Goal: Task Accomplishment & Management: Complete application form

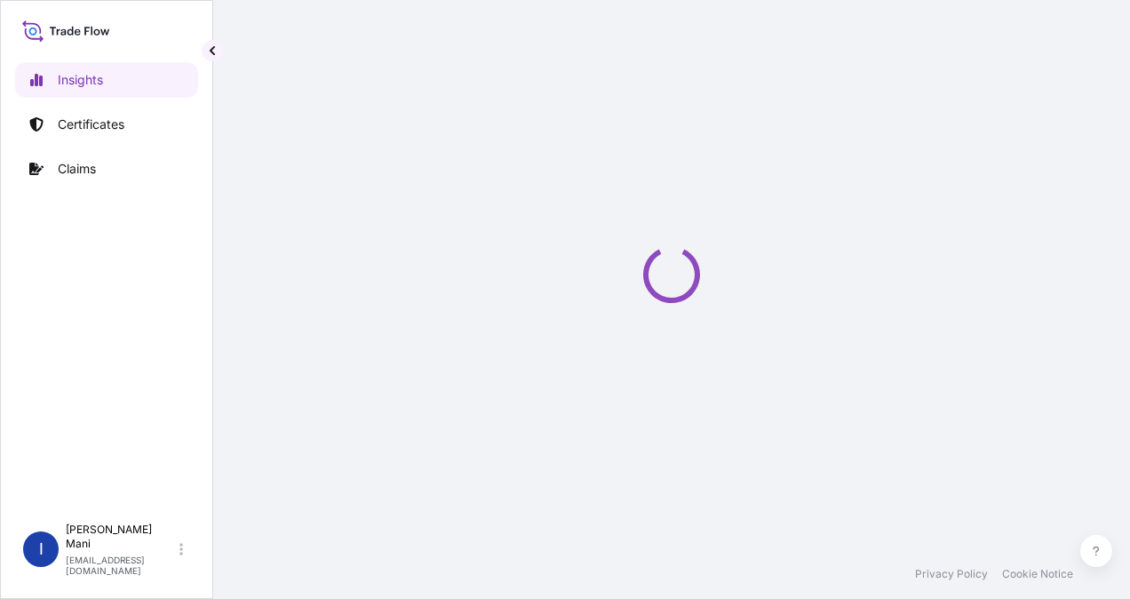
select select "2025"
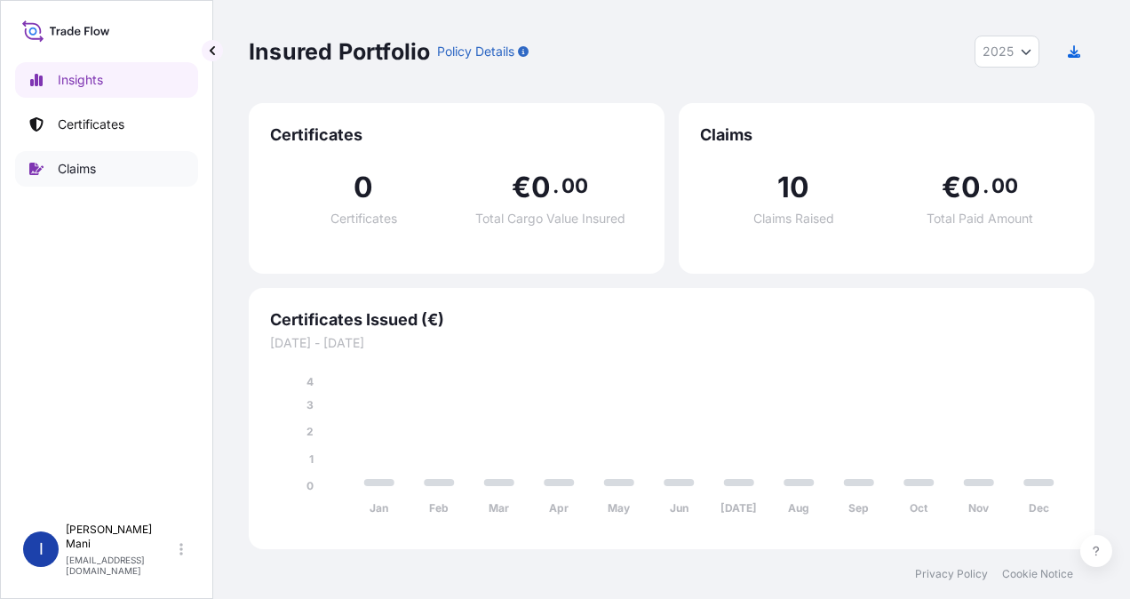
click at [87, 175] on p "Claims" at bounding box center [77, 169] width 38 height 18
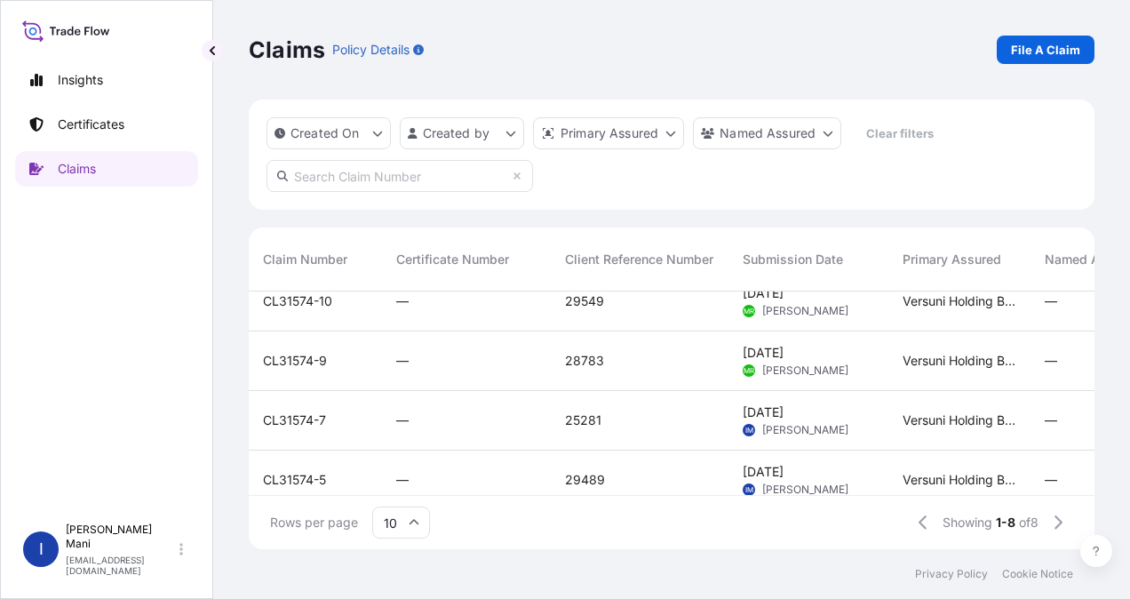
scroll to position [286, 0]
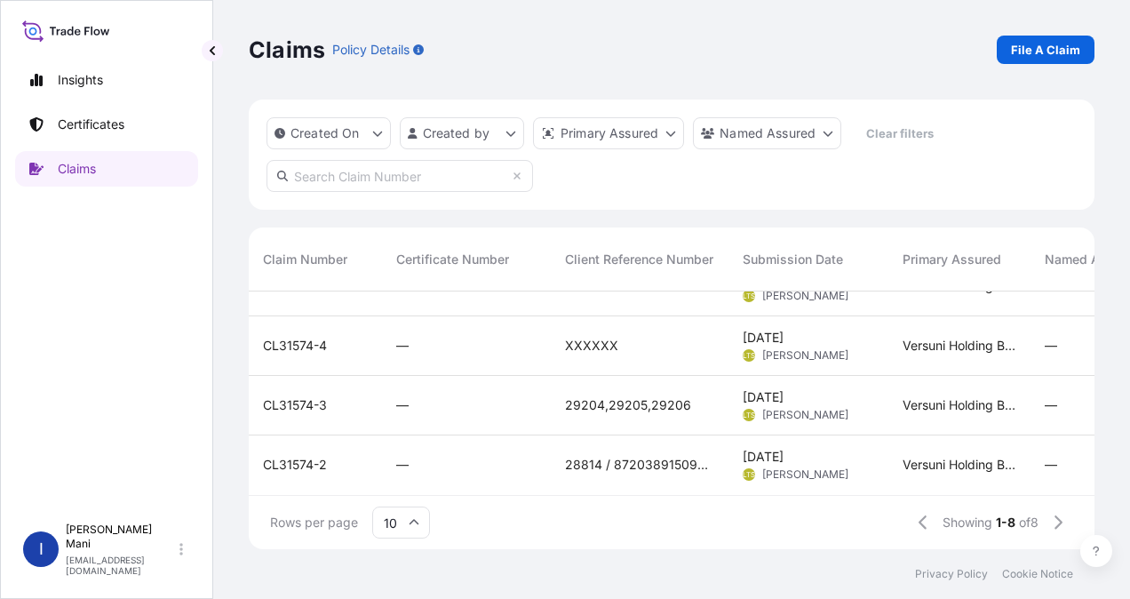
click at [647, 337] on div "XXXXXX" at bounding box center [639, 346] width 149 height 18
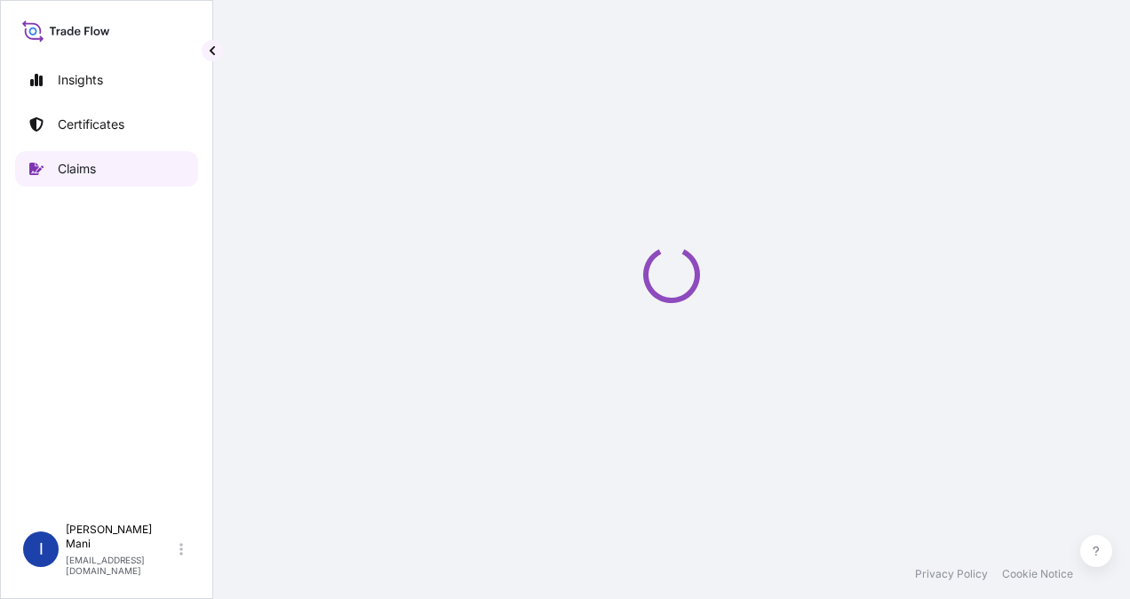
click at [85, 164] on p "Claims" at bounding box center [77, 169] width 38 height 18
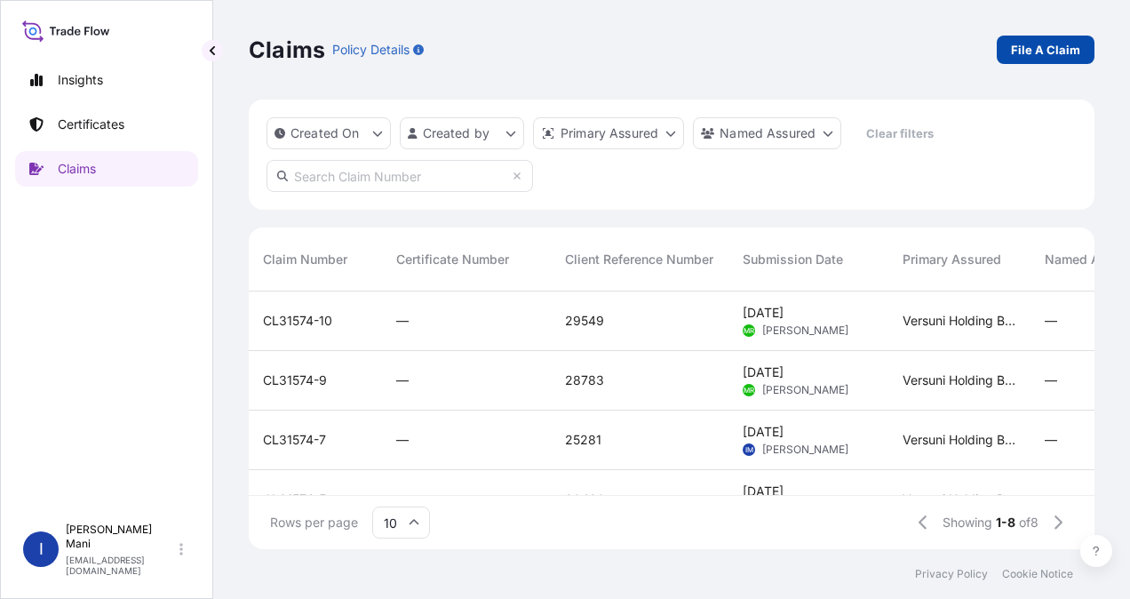
click at [1034, 60] on link "File A Claim" at bounding box center [1046, 50] width 98 height 28
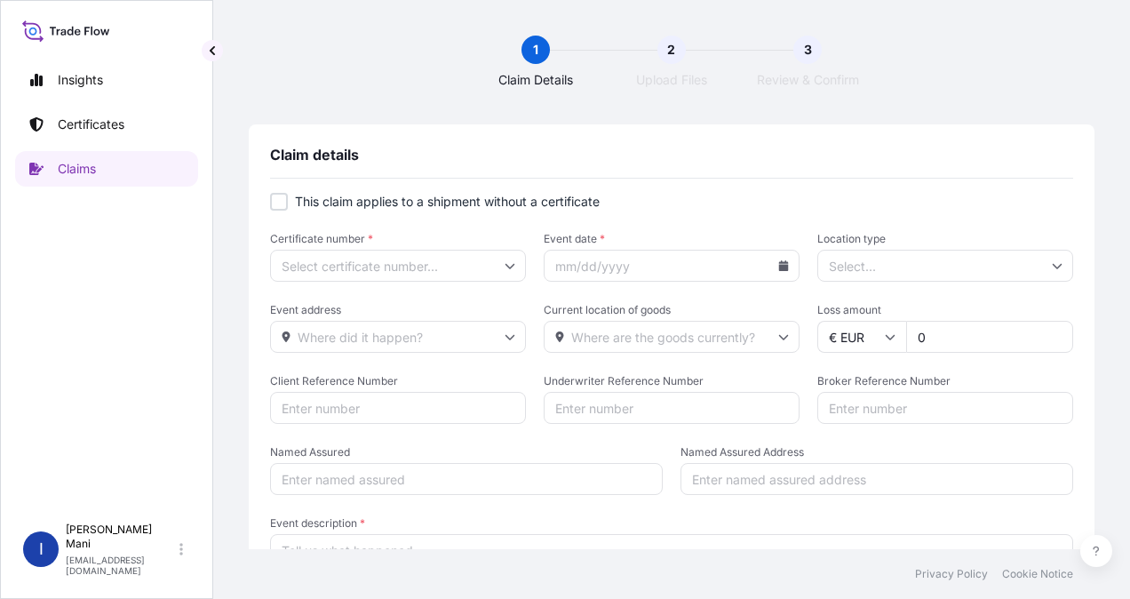
click at [283, 200] on div at bounding box center [279, 202] width 18 height 18
checkbox input "true"
click at [507, 267] on icon at bounding box center [510, 265] width 11 height 11
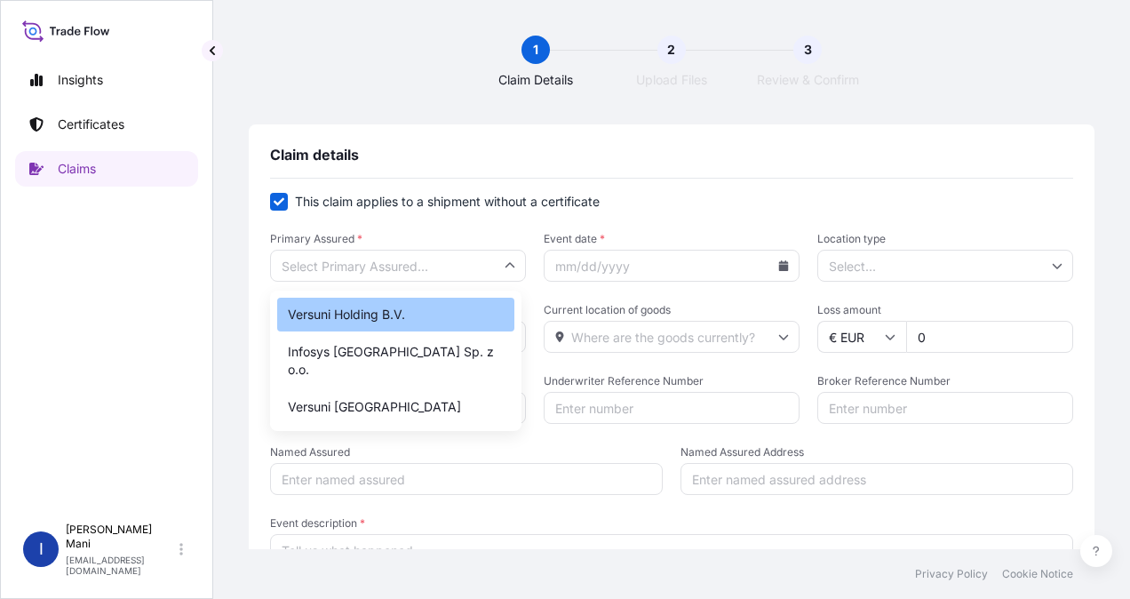
click at [409, 315] on div "Versuni Holding B.V." at bounding box center [395, 315] width 237 height 34
type input "Versuni Holding B.V."
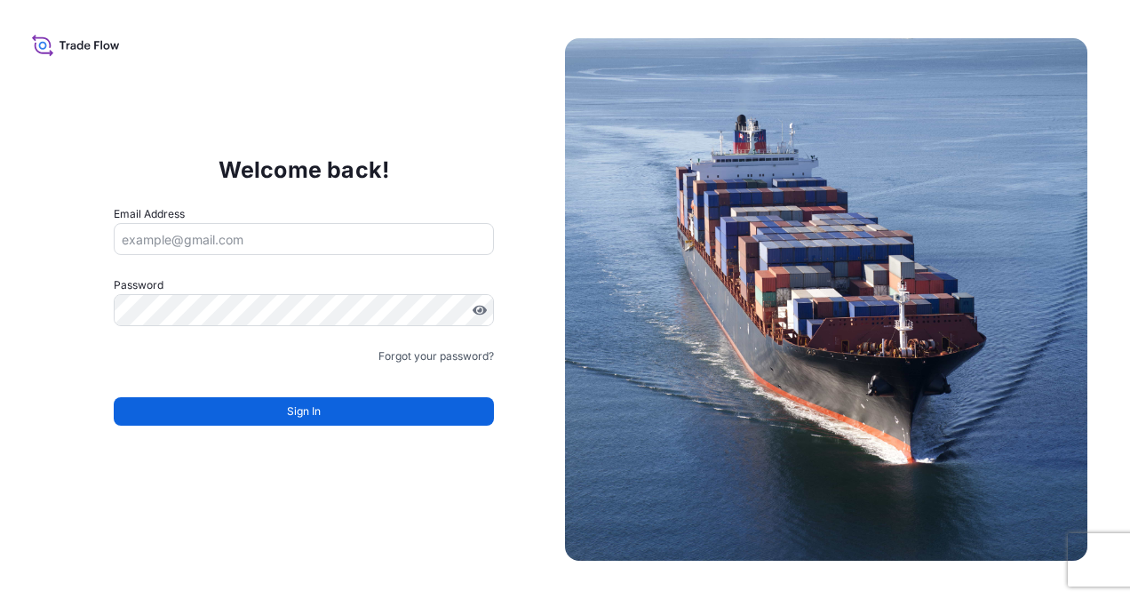
click at [334, 240] on input "Email Address" at bounding box center [304, 239] width 381 height 32
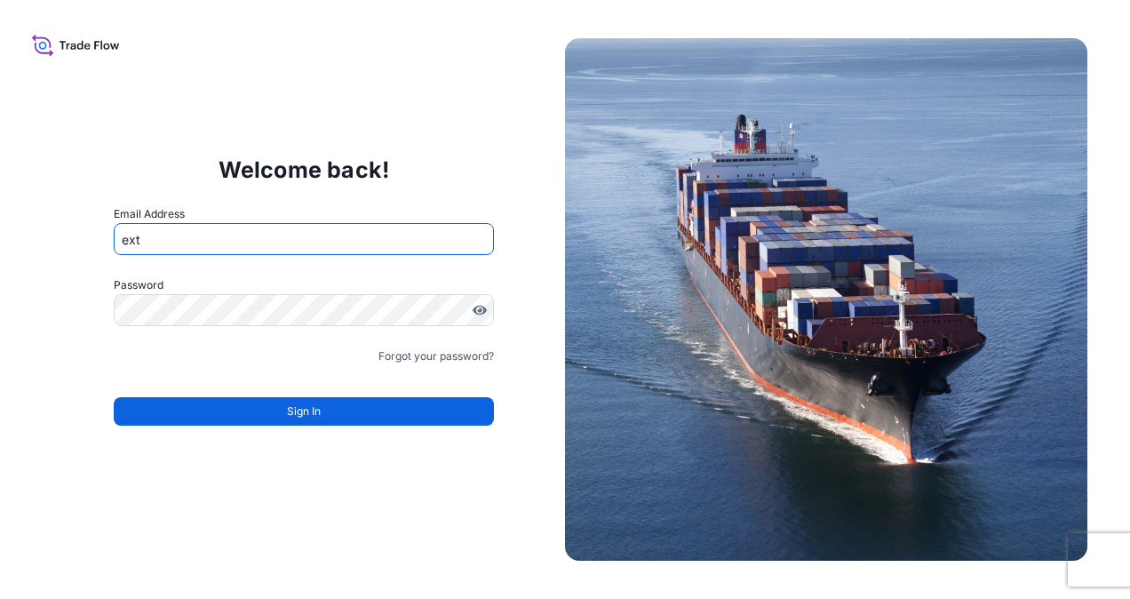
type input "ext_"
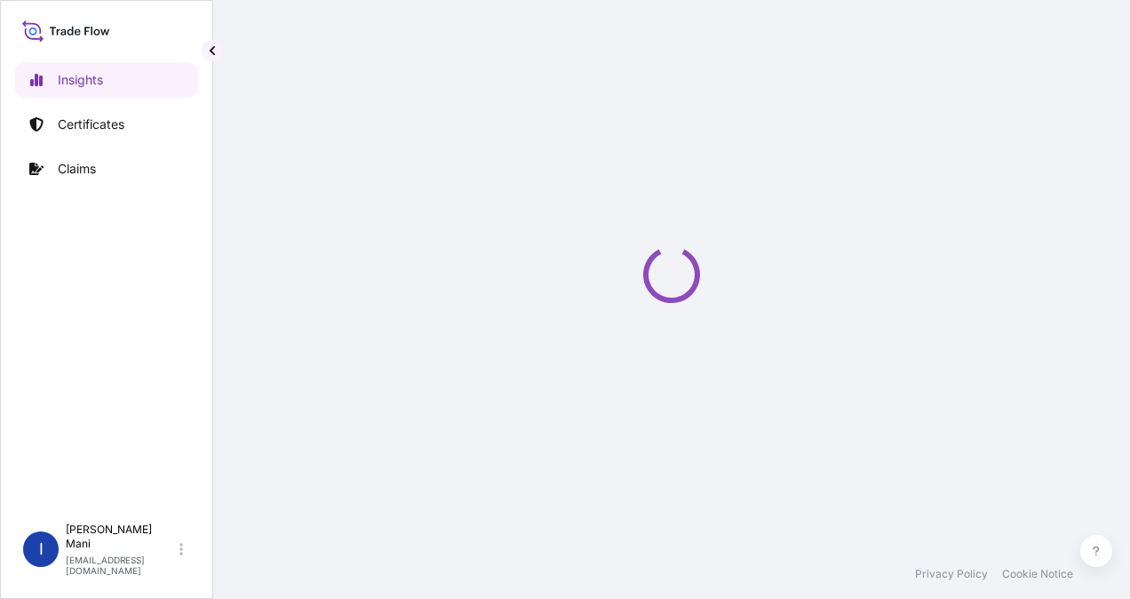
select select "2025"
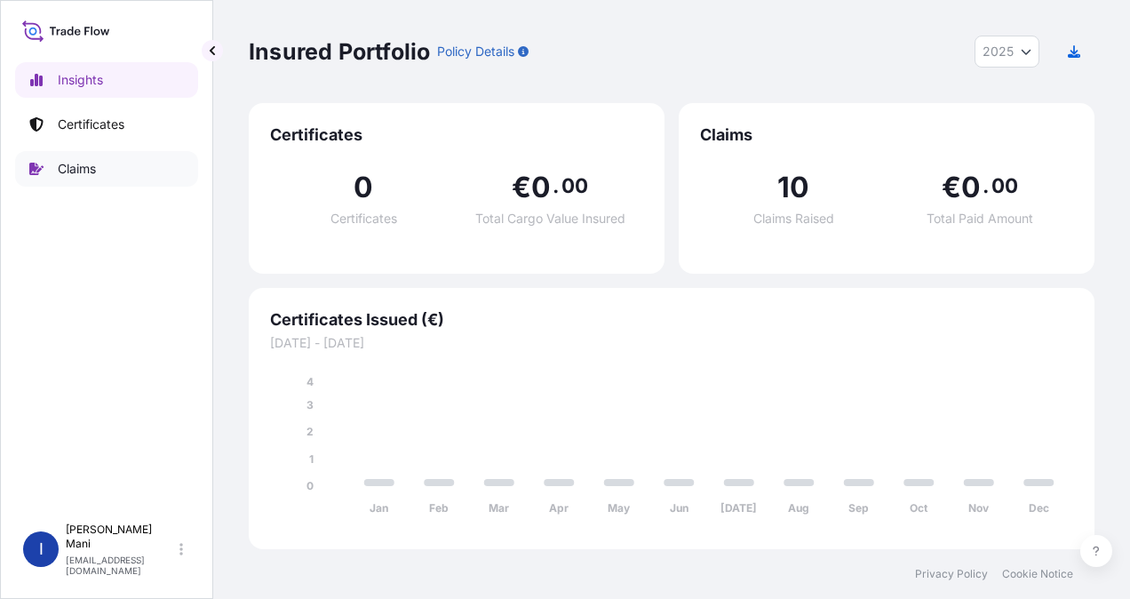
click at [80, 172] on p "Claims" at bounding box center [77, 169] width 38 height 18
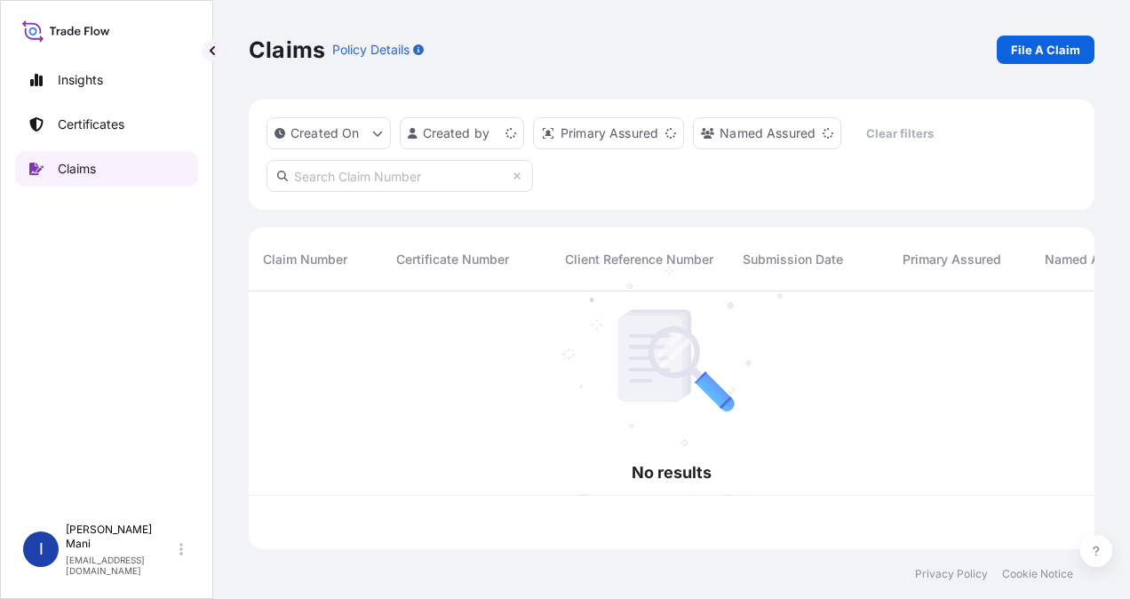
scroll to position [254, 832]
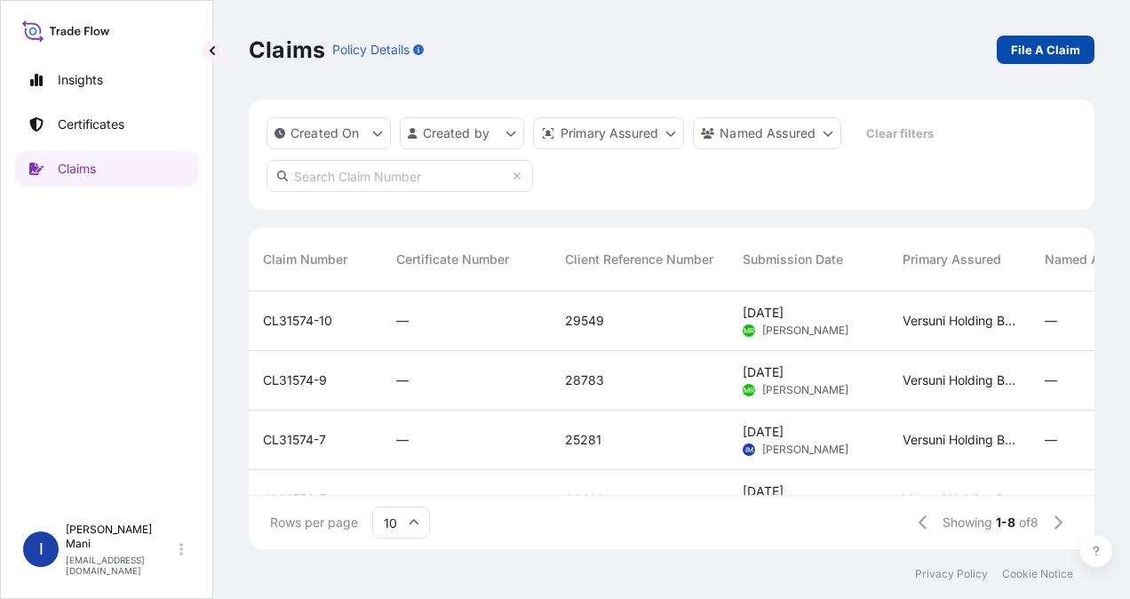
click at [1022, 52] on p "File A Claim" at bounding box center [1045, 50] width 69 height 18
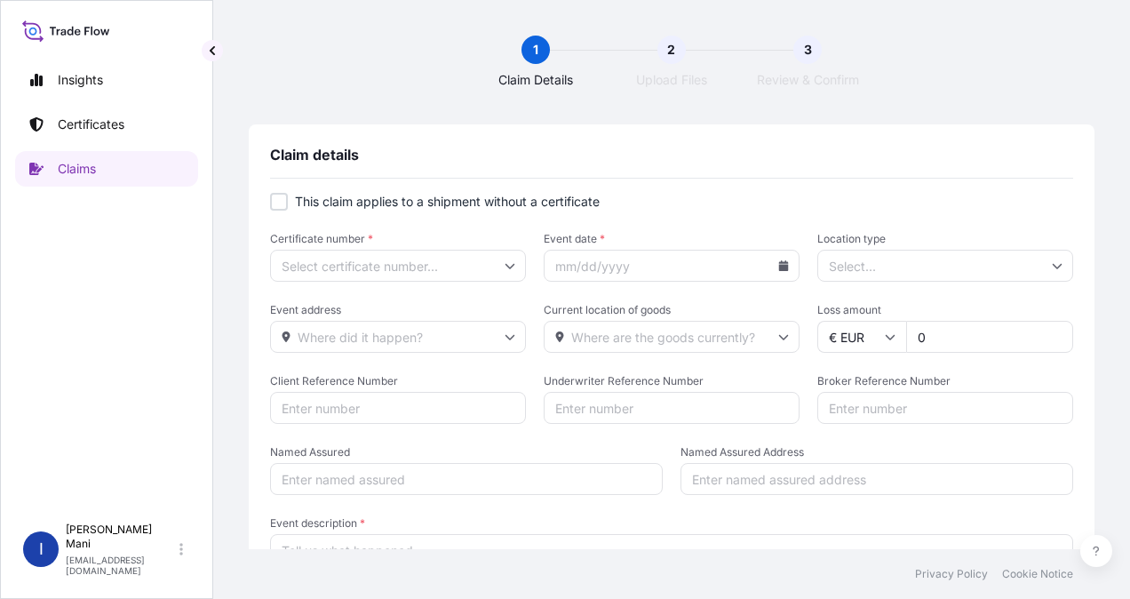
click at [274, 203] on div at bounding box center [279, 202] width 18 height 18
checkbox input "true"
click at [492, 263] on input "Primary Assured *" at bounding box center [398, 266] width 256 height 32
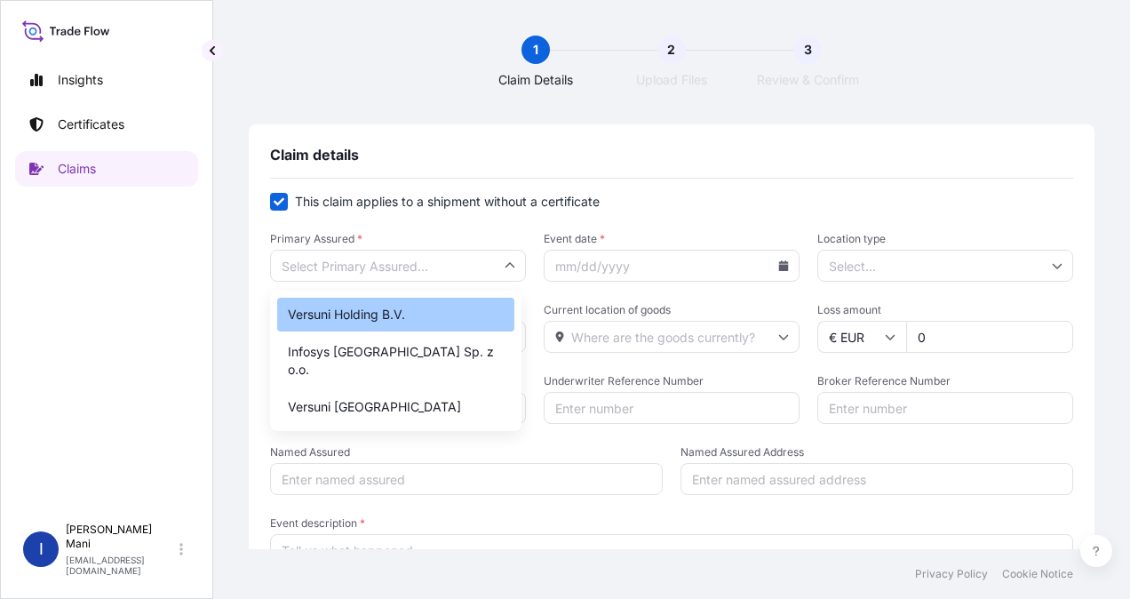
click at [399, 320] on div "Versuni Holding B.V." at bounding box center [395, 315] width 237 height 34
type input "Versuni Holding B.V."
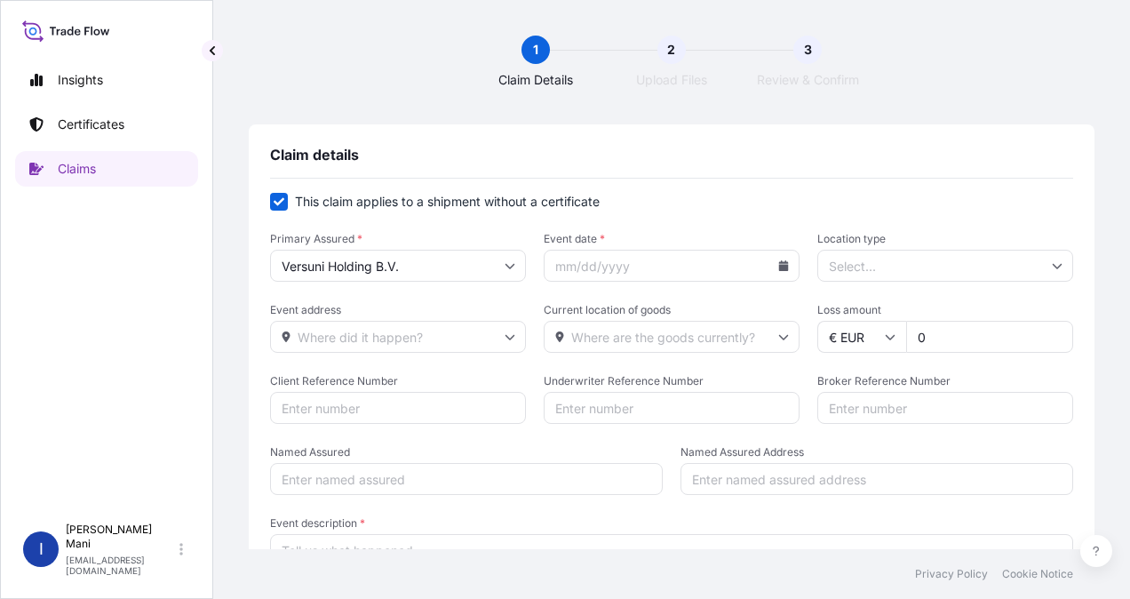
click at [620, 265] on input "Event date *" at bounding box center [672, 266] width 256 height 32
click at [771, 270] on input "Event date *" at bounding box center [672, 266] width 256 height 32
click at [779, 264] on icon at bounding box center [784, 265] width 10 height 11
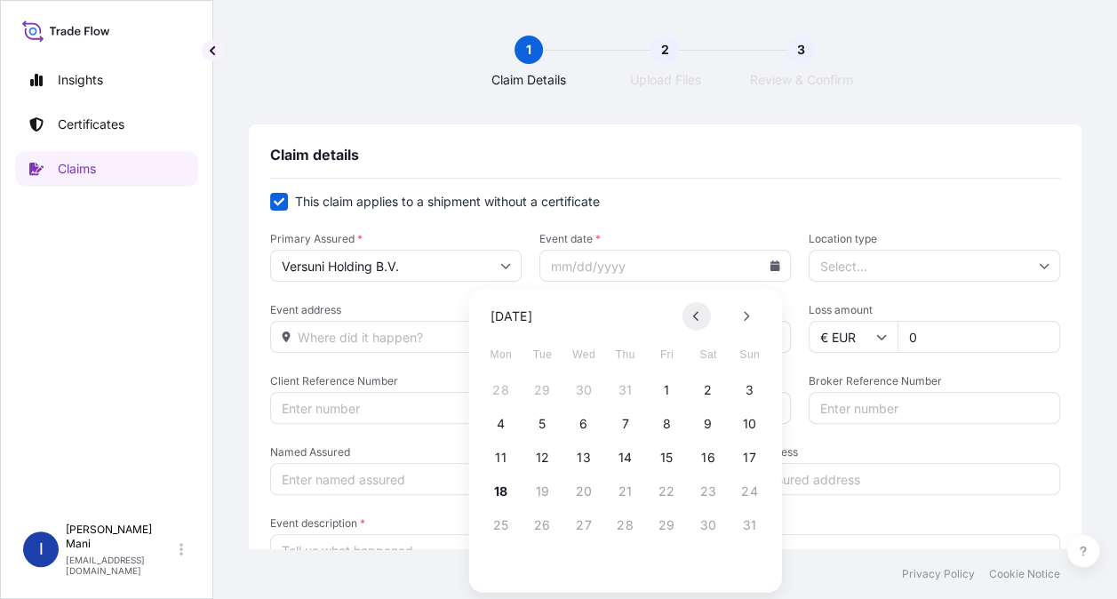
click at [695, 317] on icon at bounding box center [695, 316] width 5 height 10
click at [624, 389] on button "1" at bounding box center [625, 390] width 28 height 28
type input "[DATE]"
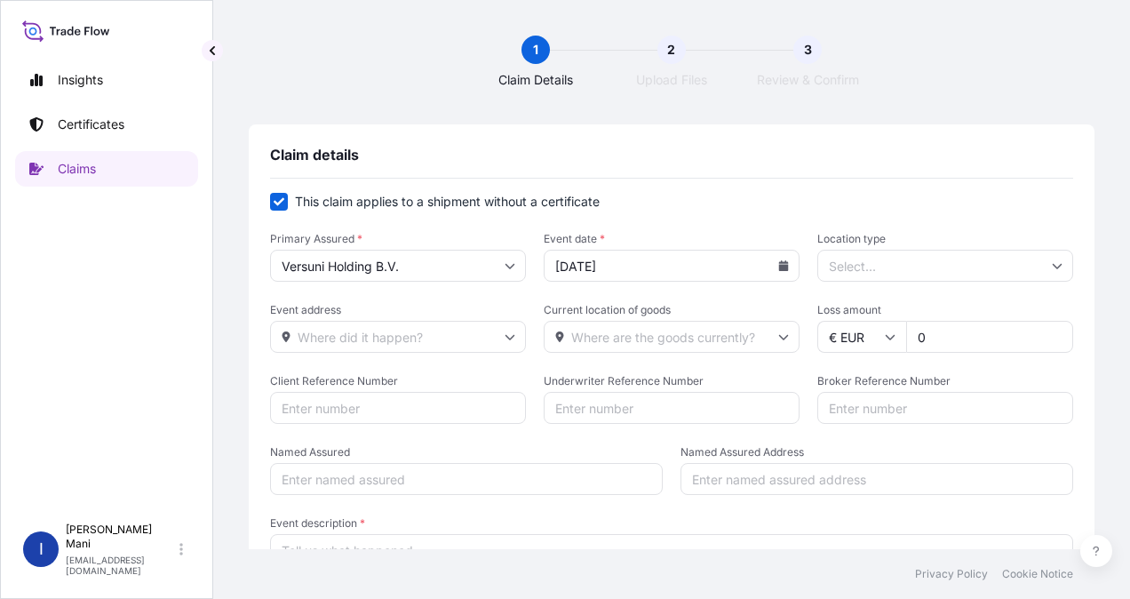
click at [906, 259] on input "Location type" at bounding box center [945, 266] width 256 height 32
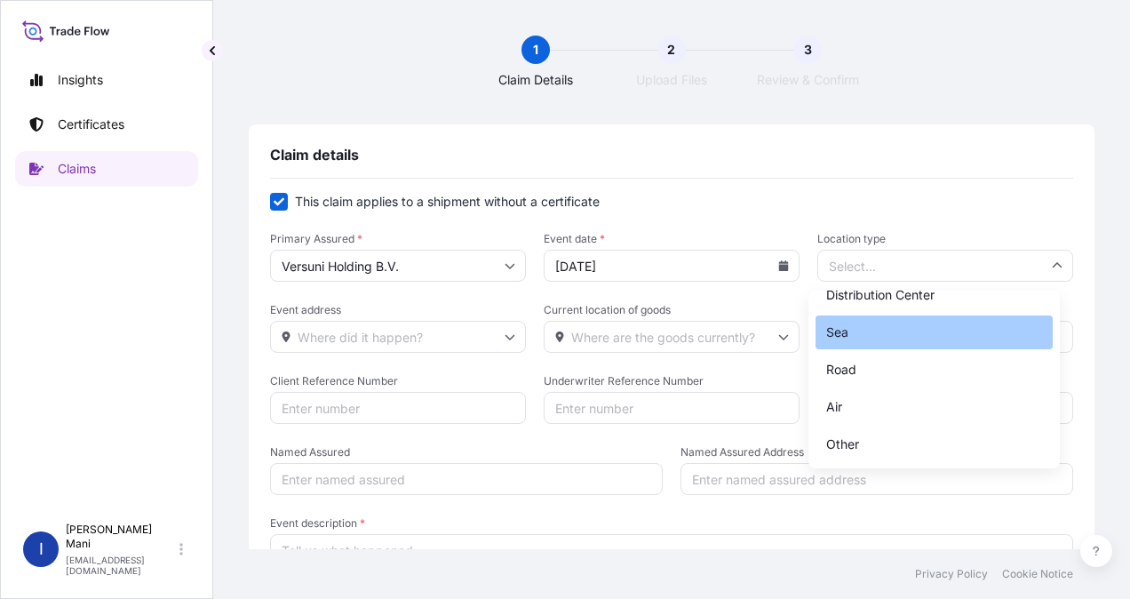
click at [929, 331] on div "Sea" at bounding box center [934, 332] width 237 height 34
type input "Sea"
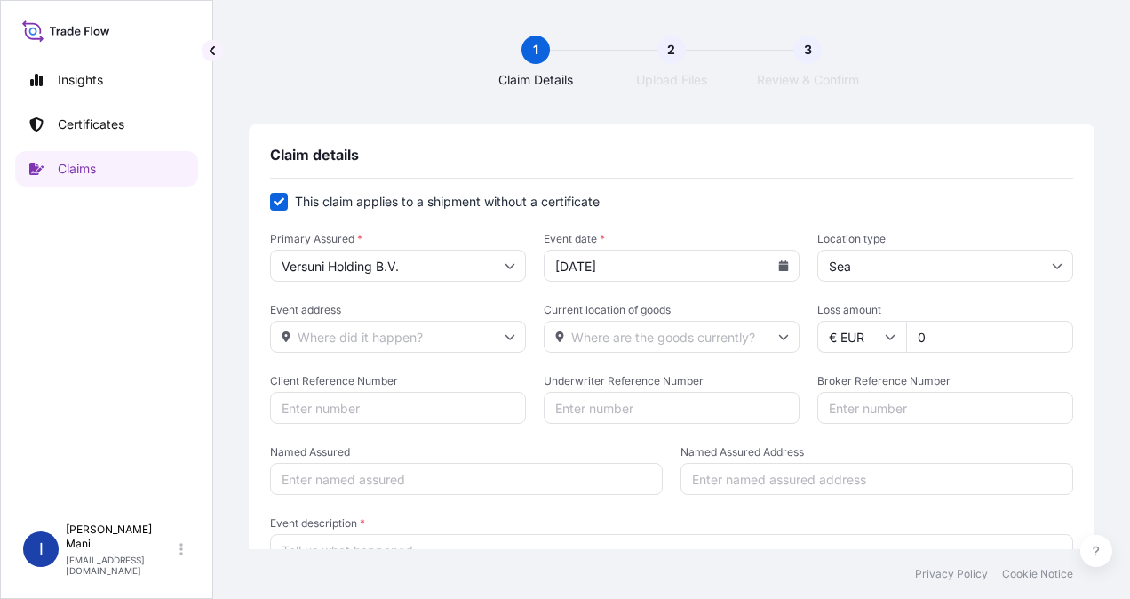
click at [949, 266] on input "Sea" at bounding box center [945, 266] width 256 height 32
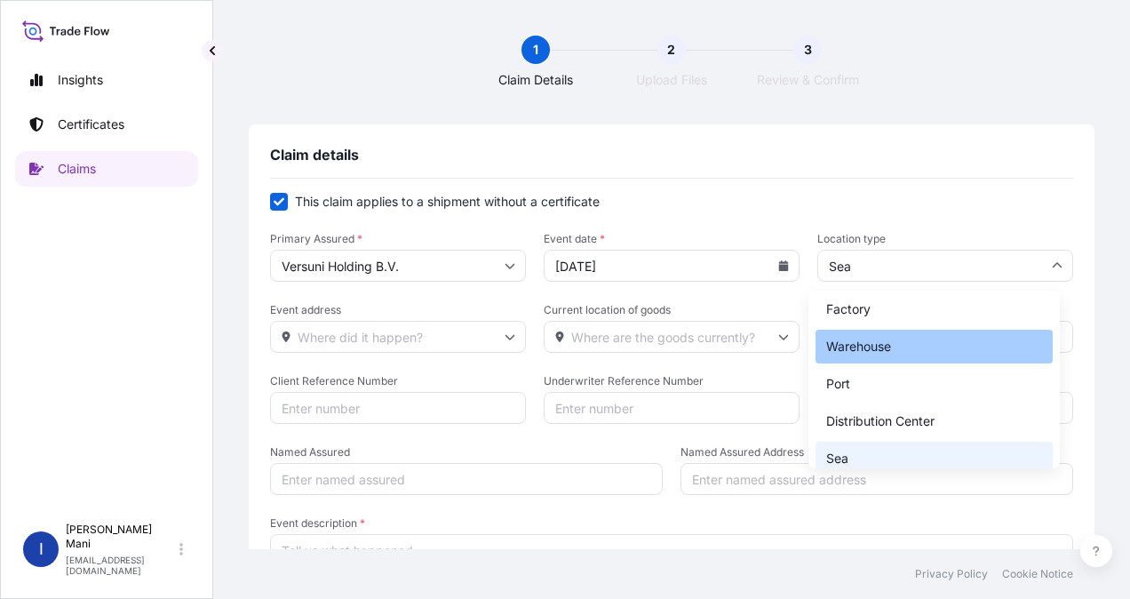
scroll to position [0, 0]
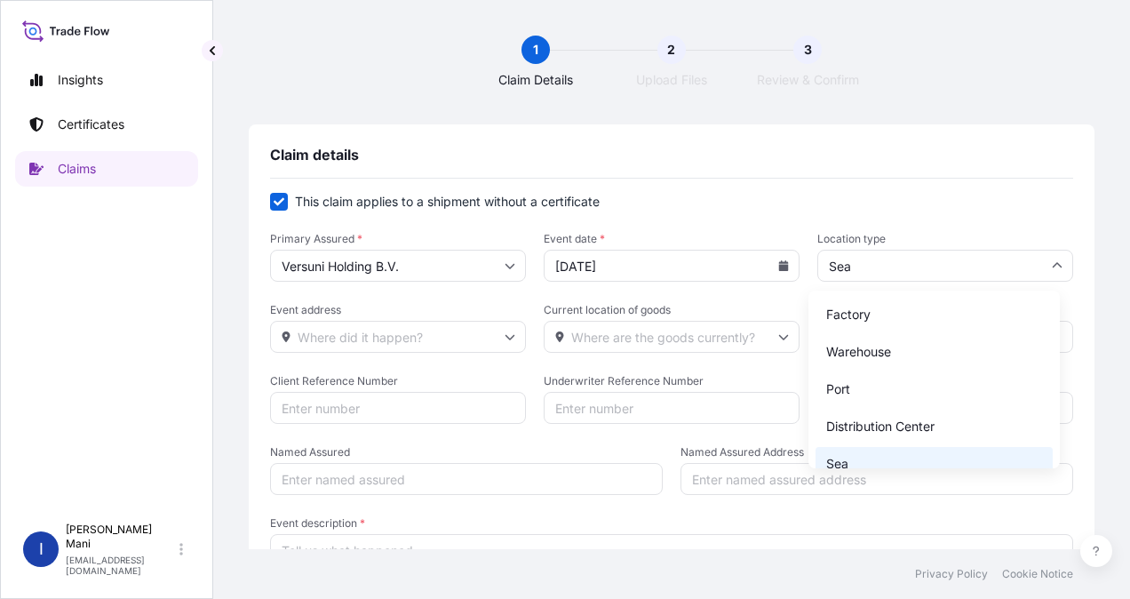
click at [492, 336] on input "Event address" at bounding box center [398, 337] width 256 height 32
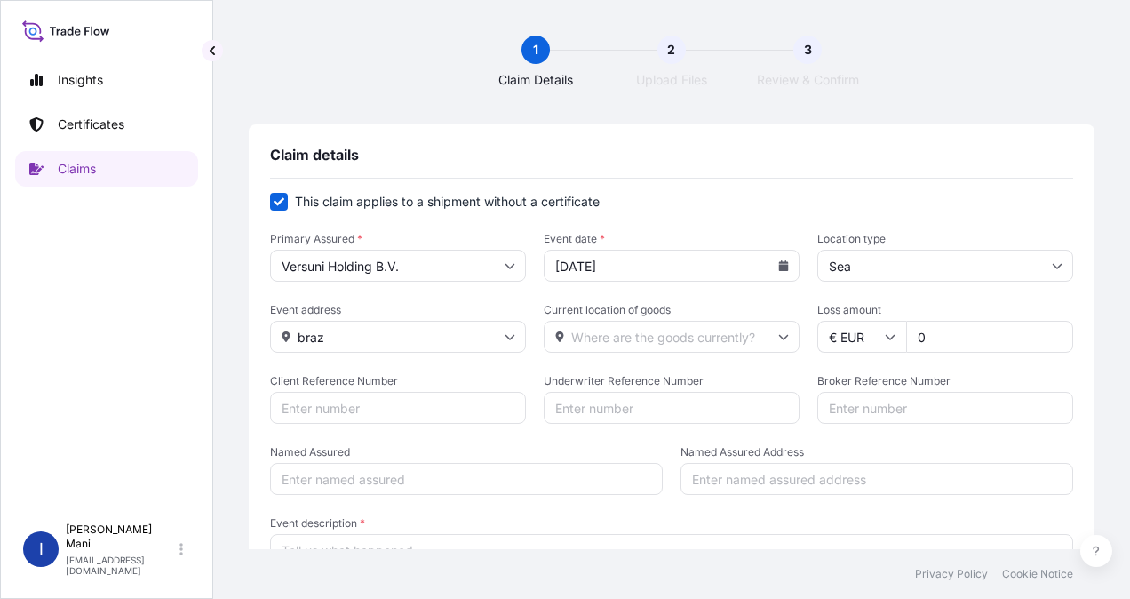
click at [451, 338] on input "braz" at bounding box center [398, 337] width 256 height 32
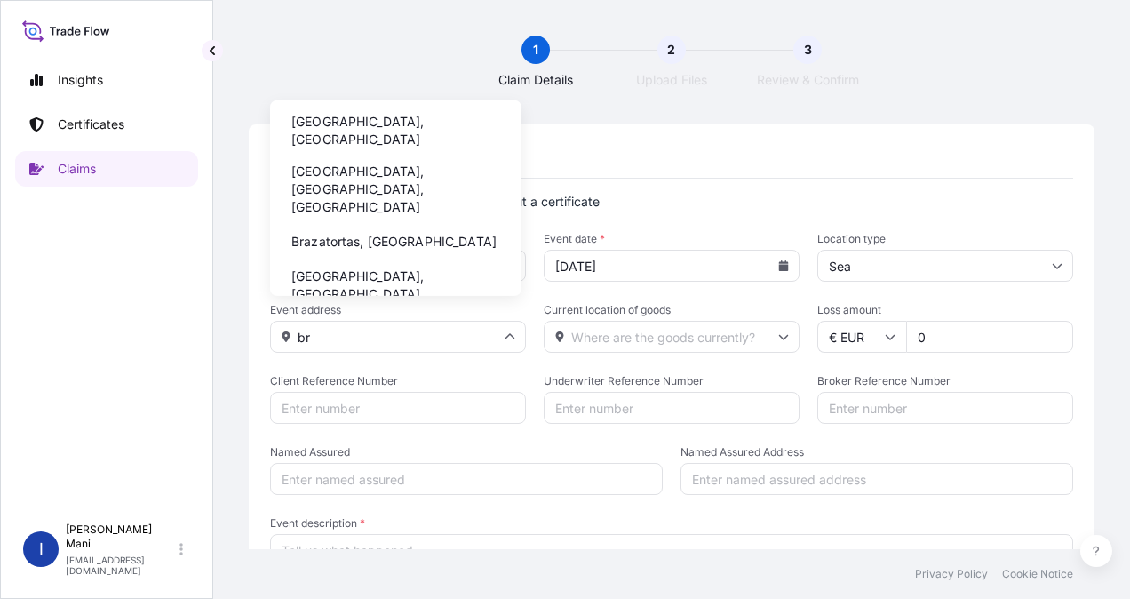
type input "b"
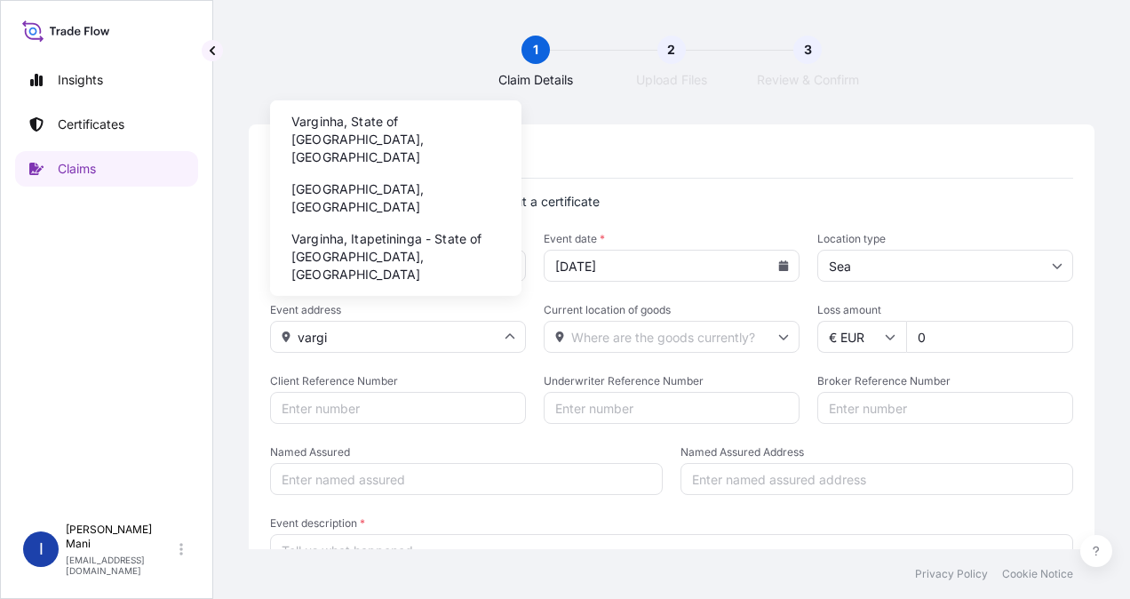
click at [457, 124] on li "Varginha, State of [GEOGRAPHIC_DATA], [GEOGRAPHIC_DATA]" at bounding box center [395, 140] width 237 height 64
type input "Varginha, State of [GEOGRAPHIC_DATA], [GEOGRAPHIC_DATA]"
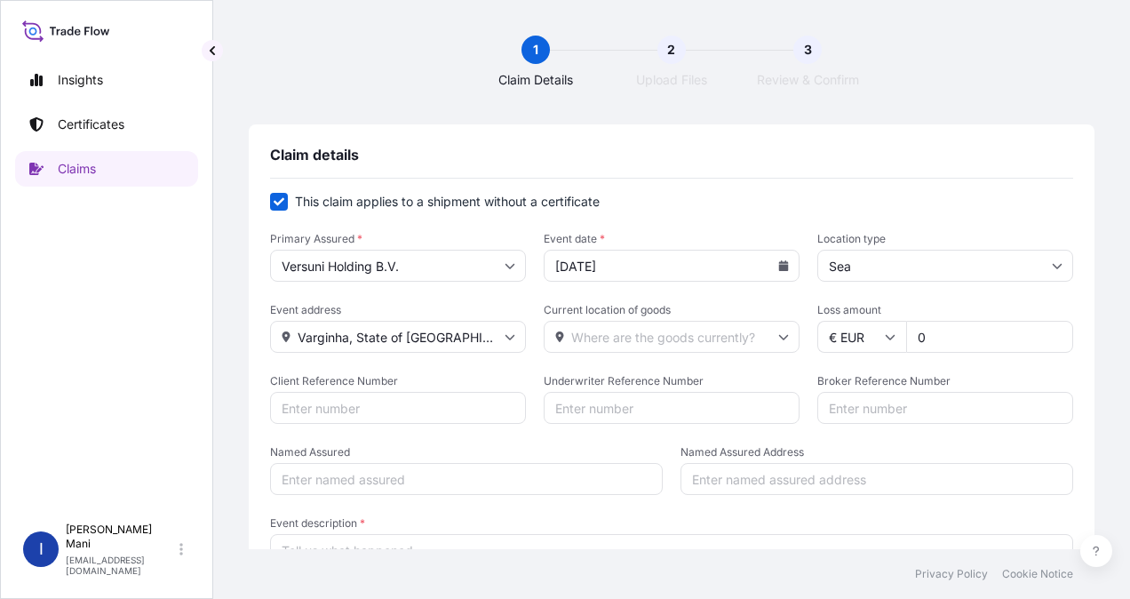
click at [463, 345] on input "Varginha, State of [GEOGRAPHIC_DATA], [GEOGRAPHIC_DATA]" at bounding box center [398, 337] width 256 height 32
click at [606, 138] on div "Claim details This claim applies to a shipment without a certificate Primary As…" at bounding box center [672, 385] width 846 height 523
click at [645, 332] on input "Current location of goods" at bounding box center [672, 337] width 256 height 32
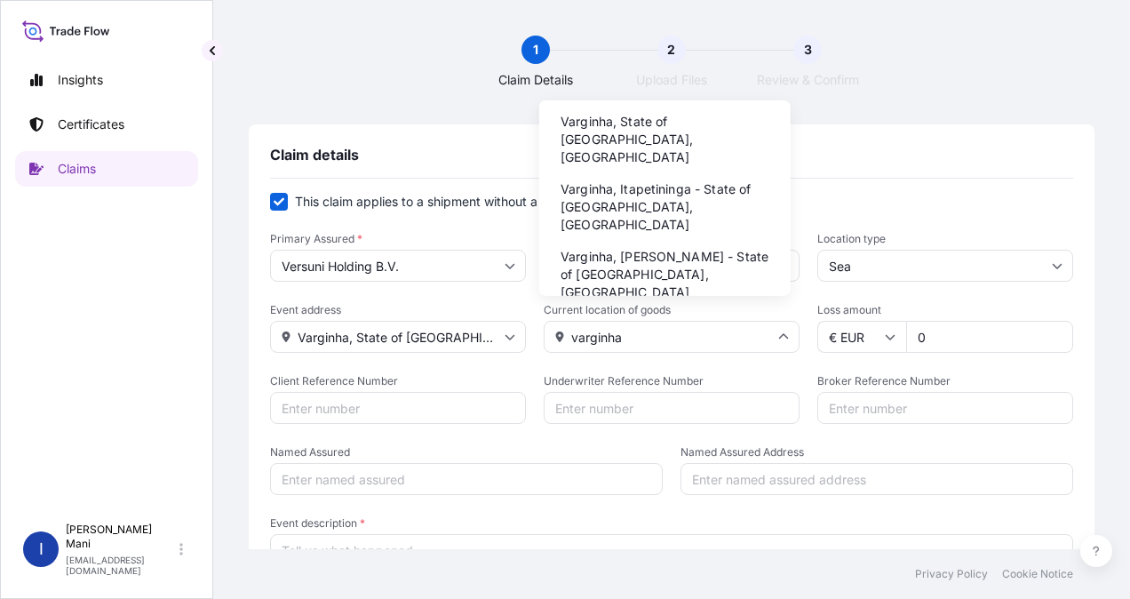
click at [710, 114] on li "Varginha, State of [GEOGRAPHIC_DATA], [GEOGRAPHIC_DATA]" at bounding box center [664, 140] width 237 height 64
type input "Varginha, State of [GEOGRAPHIC_DATA], [GEOGRAPHIC_DATA]"
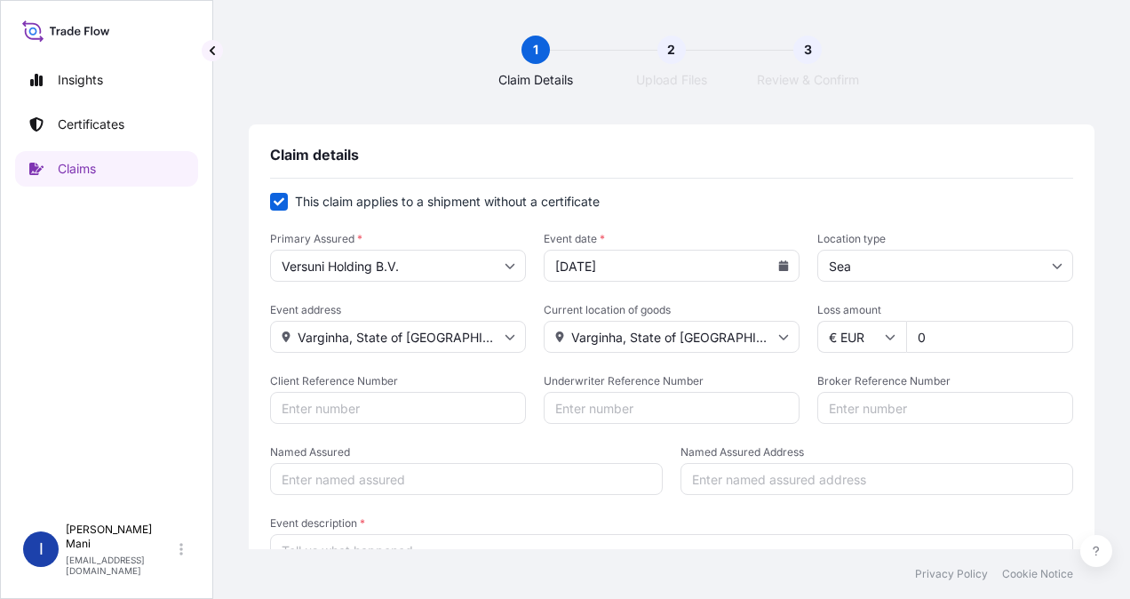
click at [1000, 336] on input "0" at bounding box center [989, 337] width 167 height 32
paste input "10781.82"
type input "10781.82"
click at [972, 378] on span "Broker Reference Number" at bounding box center [945, 381] width 256 height 14
click at [972, 392] on input "Broker Reference Number" at bounding box center [945, 408] width 256 height 32
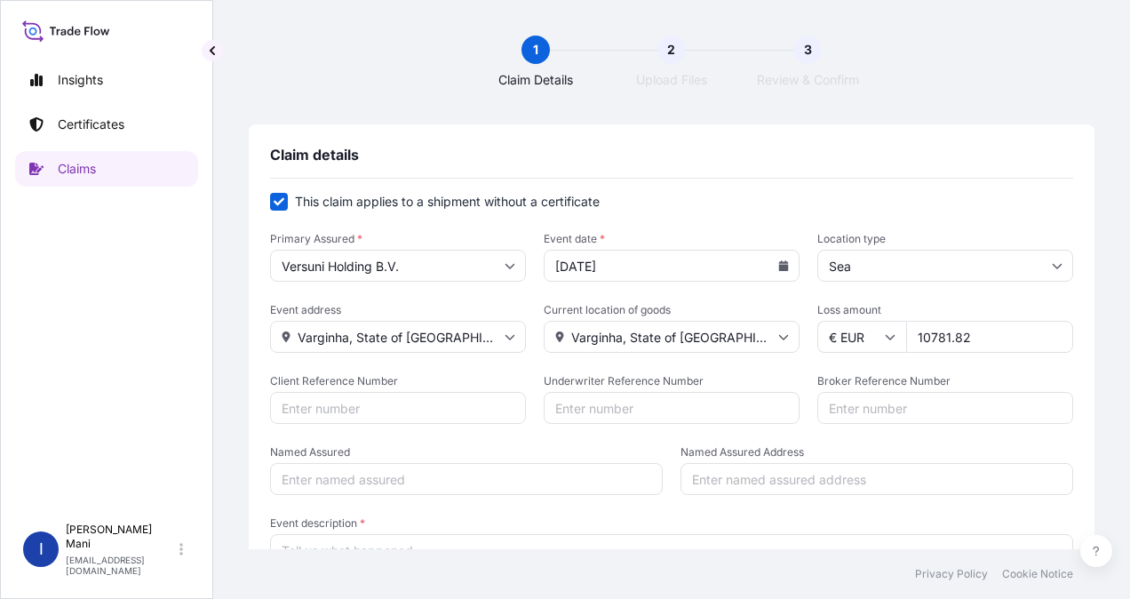
click at [333, 403] on input "Client Reference Number" at bounding box center [398, 408] width 256 height 32
type input "31078"
click at [637, 417] on input "Underwriter Reference Number" at bounding box center [672, 408] width 256 height 32
click at [930, 445] on span "Named Assured Address" at bounding box center [877, 452] width 393 height 14
click at [930, 463] on input "Named Assured Address" at bounding box center [877, 479] width 393 height 32
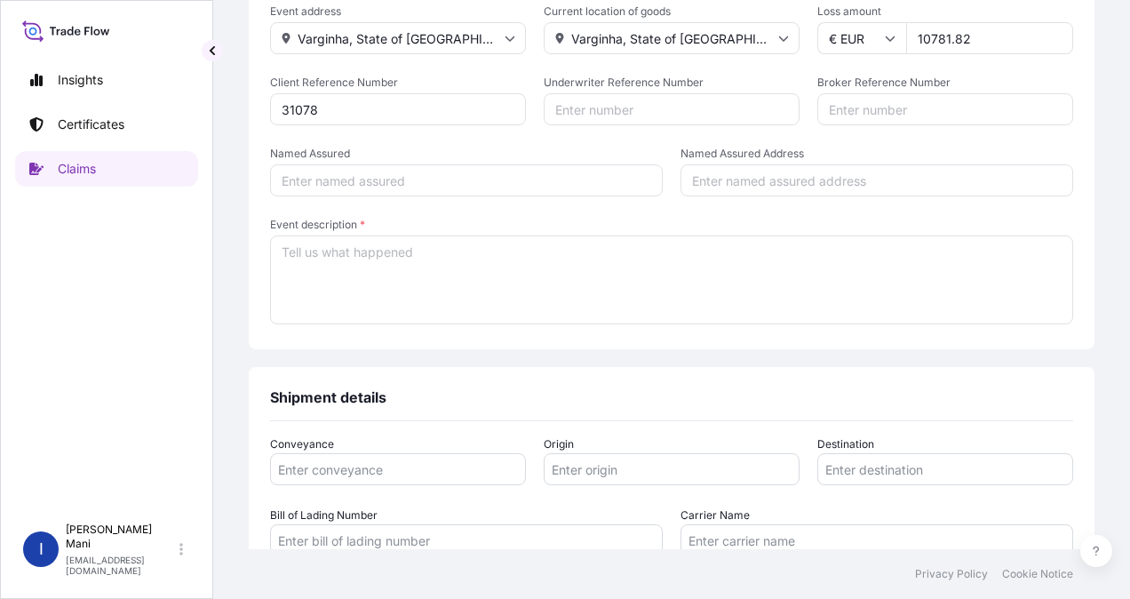
scroll to position [267, 0]
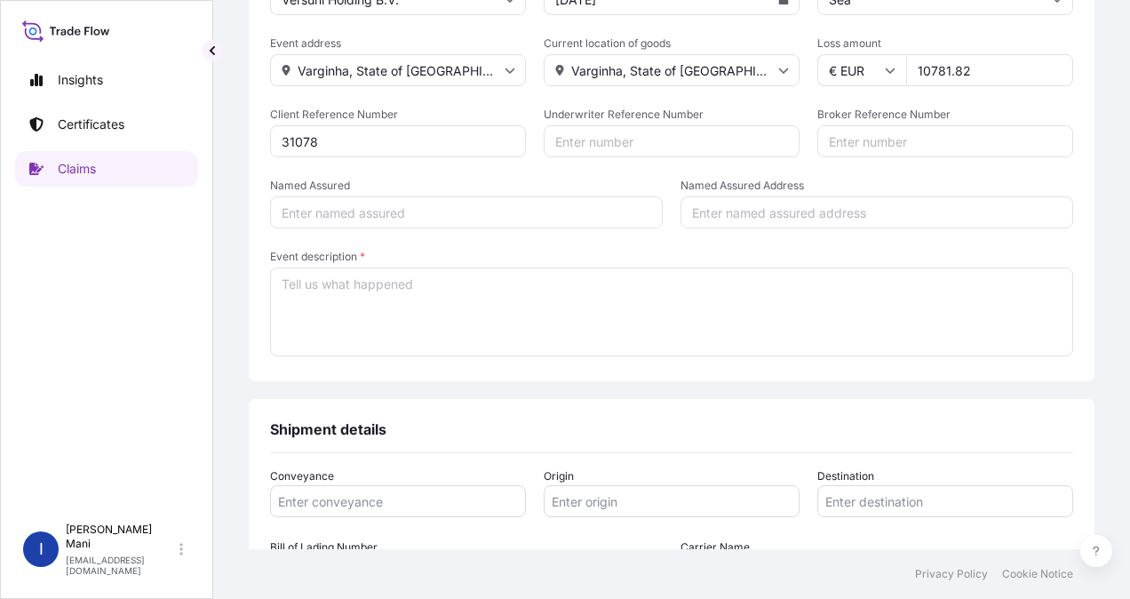
click at [382, 217] on input "Named Assured" at bounding box center [466, 212] width 393 height 32
type input "Versuni"
type input "[GEOGRAPHIC_DATA]"
click at [377, 286] on textarea "Event description *" at bounding box center [671, 311] width 803 height 89
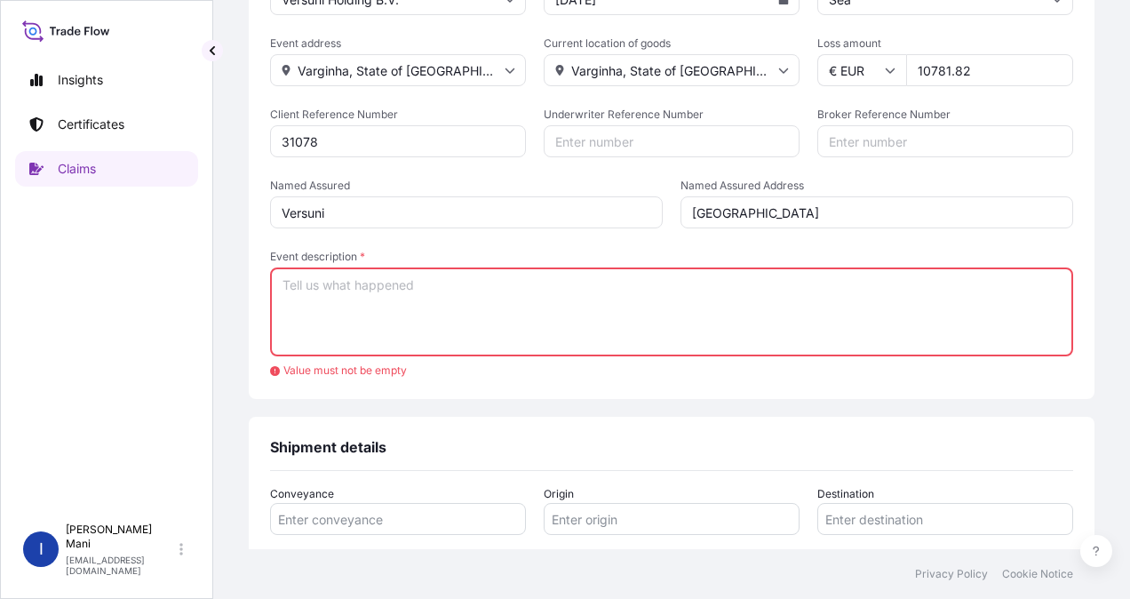
paste textarea "Upon unloading, it was observed that the packaging (cardboard boxes) showed def…"
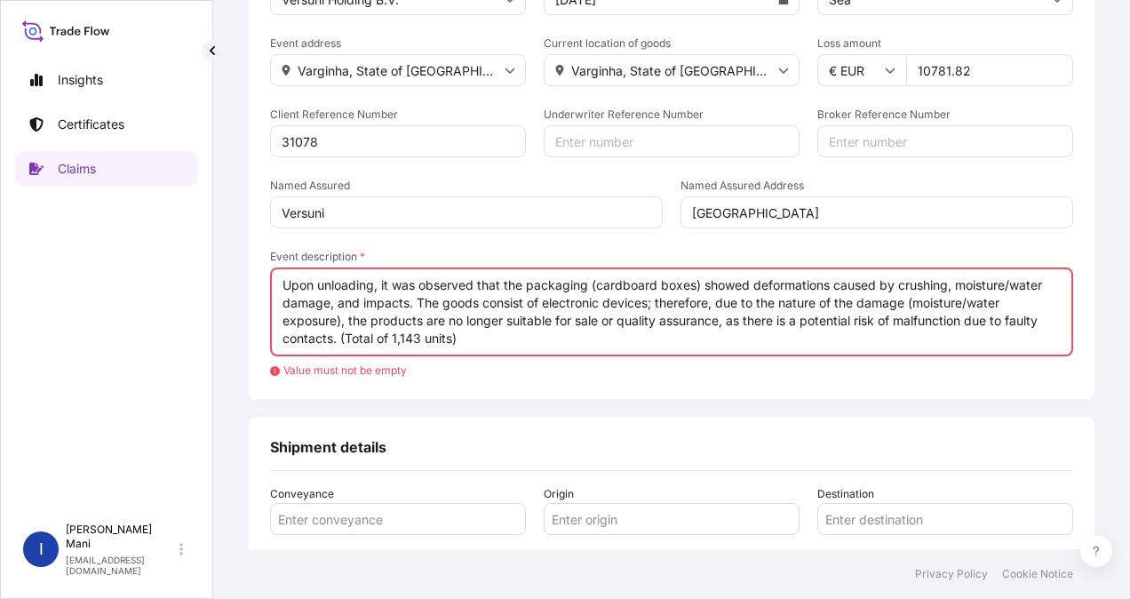
type textarea "Upon unloading, it was observed that the packaging (cardboard boxes) showed def…"
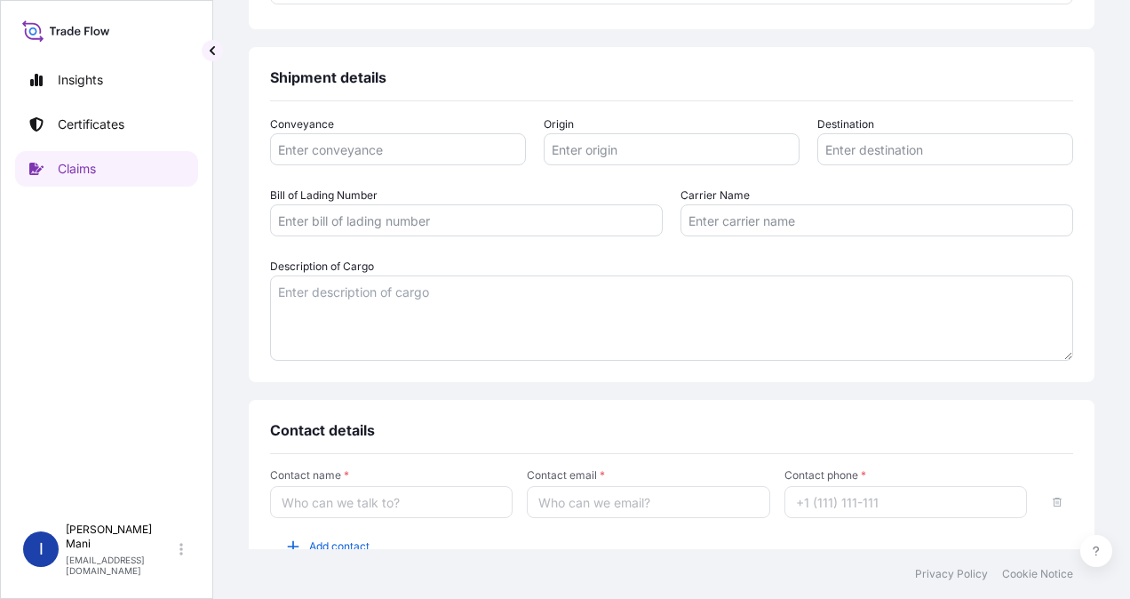
scroll to position [622, 0]
click at [336, 144] on input "Conveyance" at bounding box center [398, 146] width 256 height 32
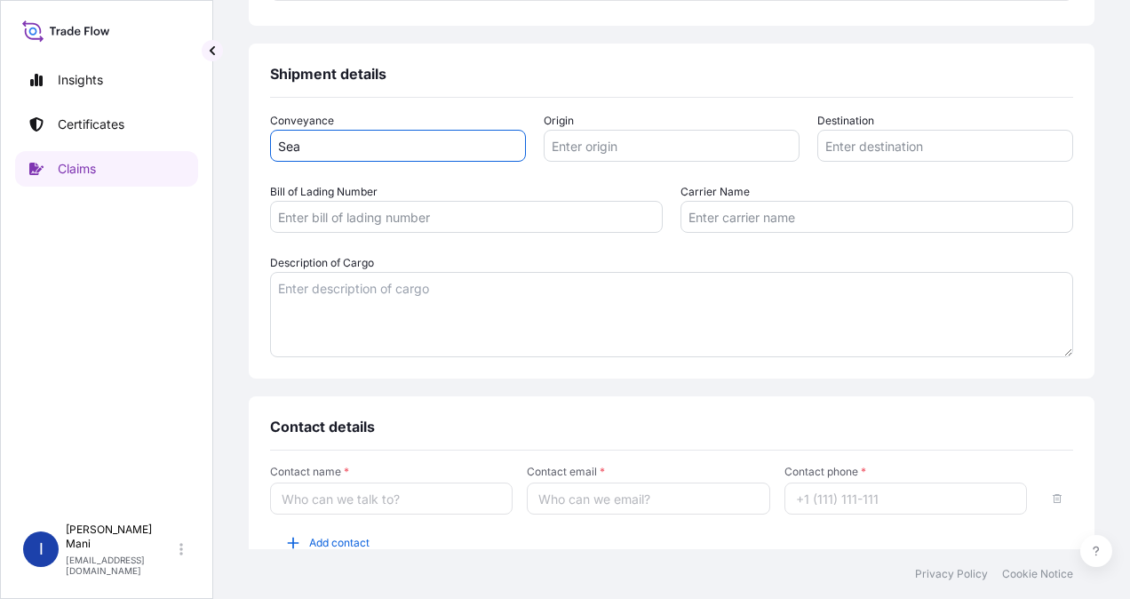
type input "Sea"
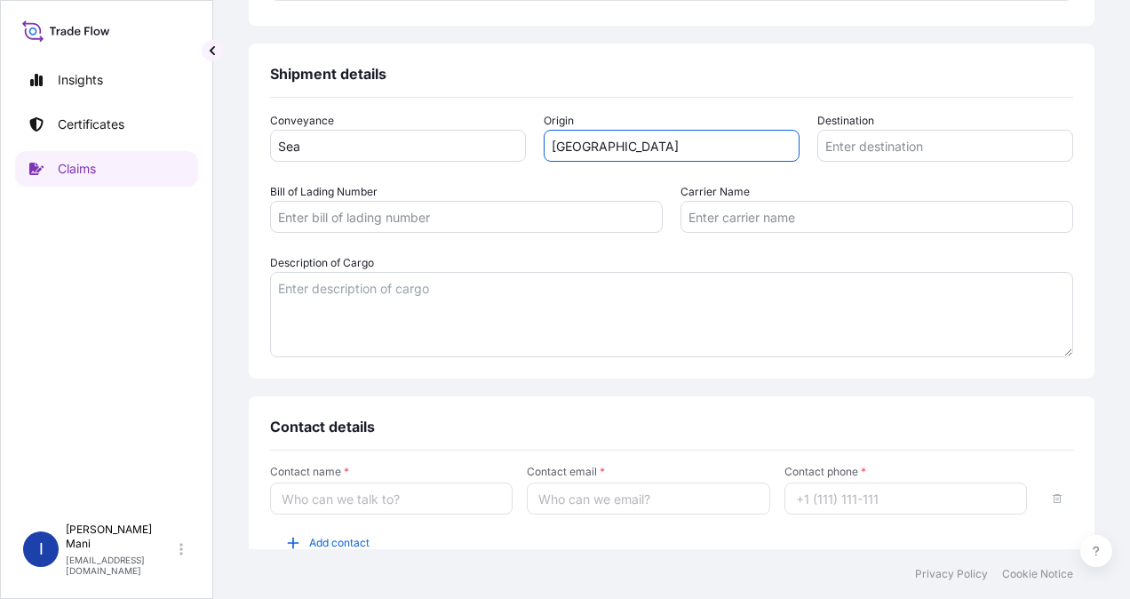
type input "[GEOGRAPHIC_DATA]"
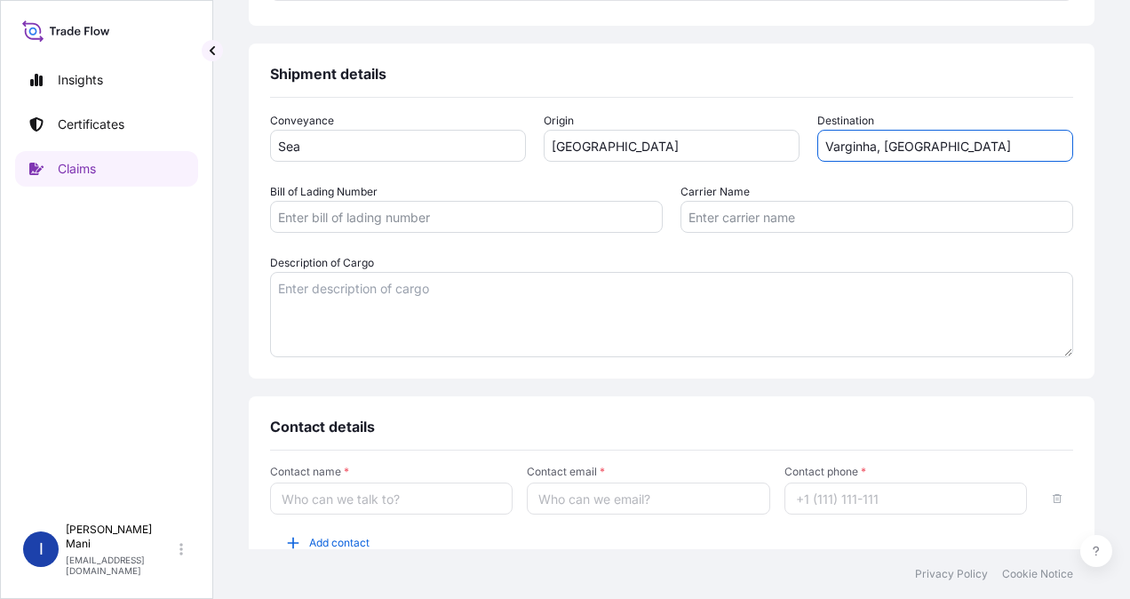
type input "Varginha, [GEOGRAPHIC_DATA]"
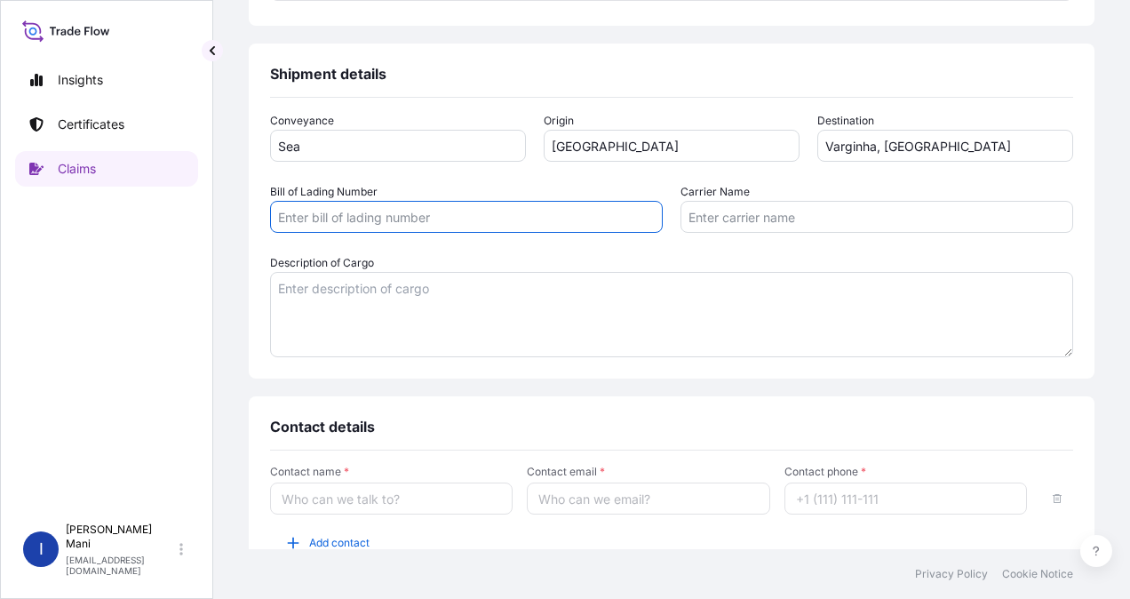
click at [474, 217] on input "Bill of Lading Number" at bounding box center [466, 217] width 393 height 32
click at [449, 216] on input "Bill of Lading Number" at bounding box center [466, 217] width 393 height 32
paste input "NGP2142840"
type input "NGP2142840"
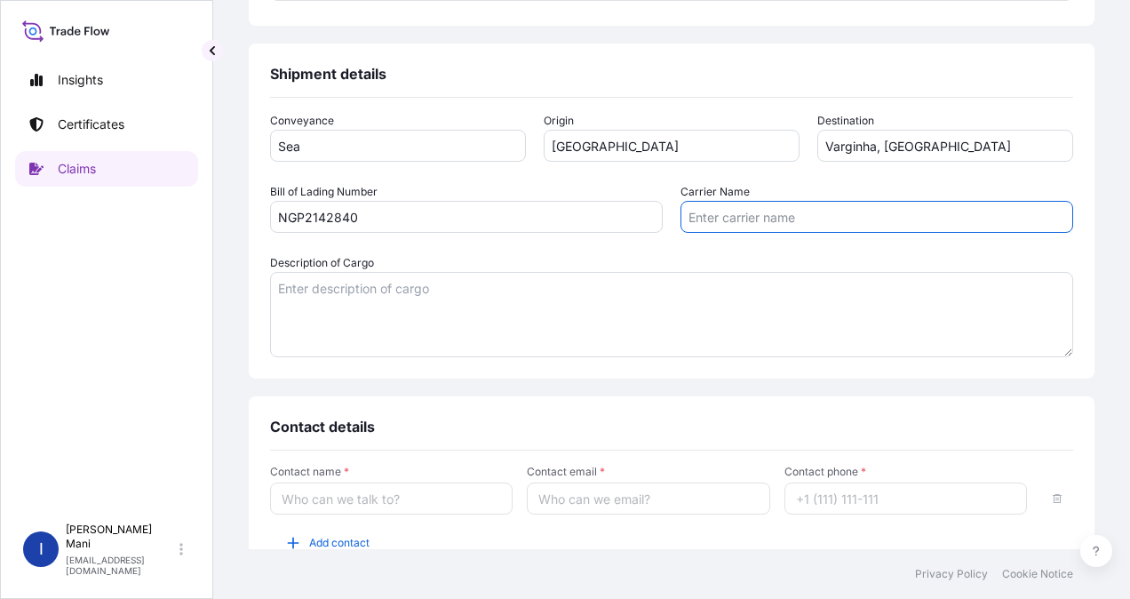
click at [830, 210] on input "Carrier Name" at bounding box center [877, 217] width 393 height 32
type input "CMA CGM"
click at [414, 300] on textarea "Description of Cargo" at bounding box center [671, 314] width 803 height 85
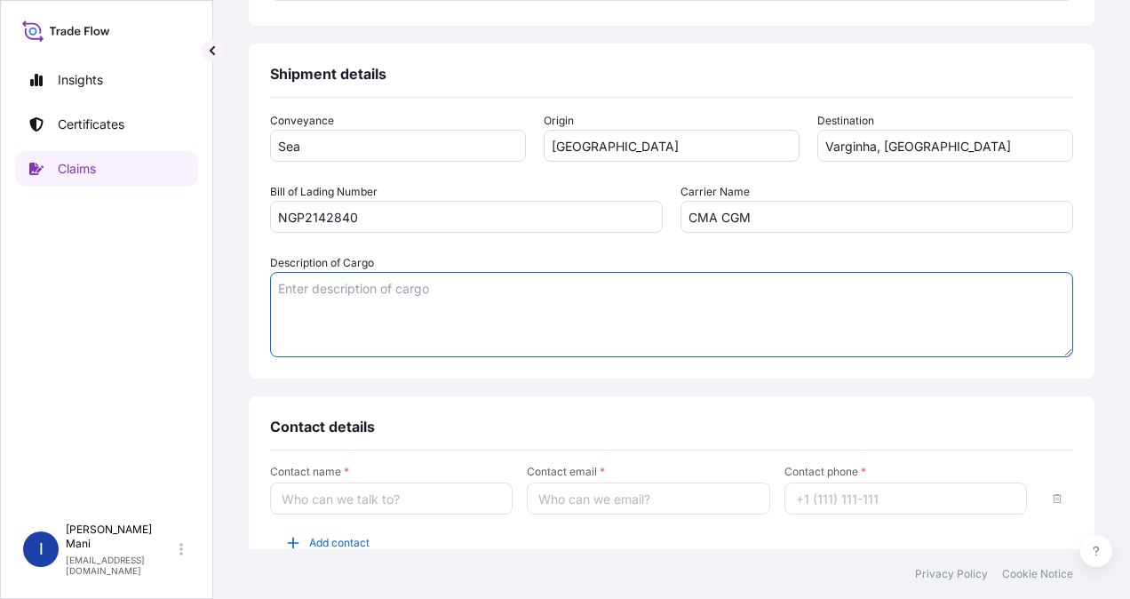
paste textarea "688001001222 - STE1010/70 - 177 units 688001001949 - DST2020/30 - 366 units 688…"
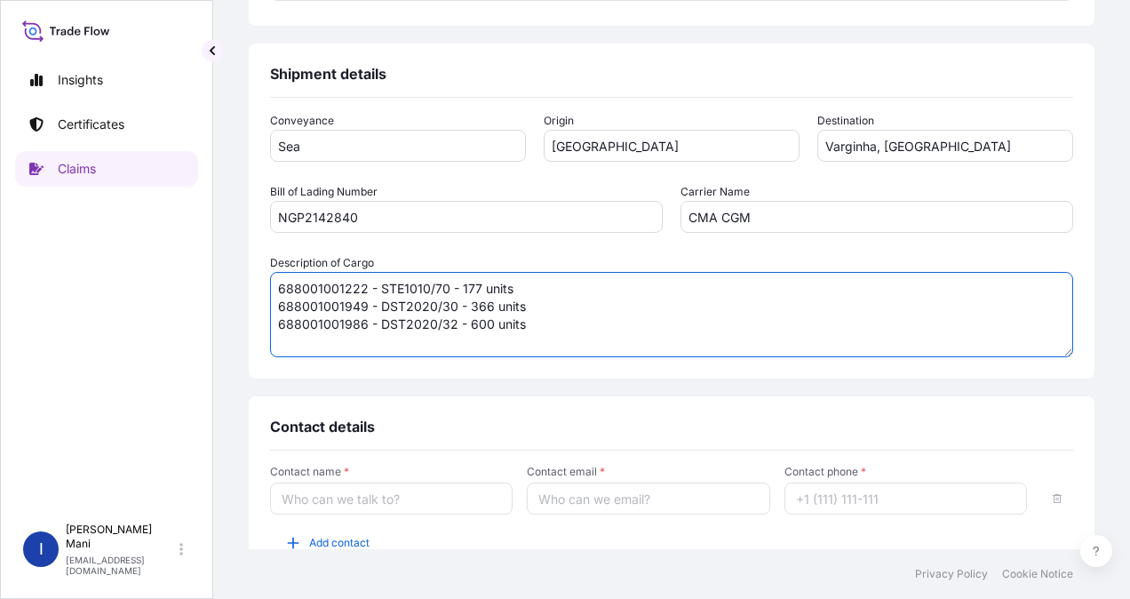
click at [460, 286] on textarea "688001001222 - STE1010/70 - 177 units 688001001949 - DST2020/30 - 366 units 688…" at bounding box center [671, 314] width 803 height 85
click at [647, 279] on textarea "688001001222 - STE1010/70 - 528 out of which 177 units 688001001949 - DST2020/3…" at bounding box center [671, 314] width 803 height 85
click at [464, 309] on textarea "688001001222 - STE1010/70 - 528 out of which 177 units are damaged 688001001949…" at bounding box center [671, 314] width 803 height 85
click at [643, 311] on textarea "688001001222 - STE1010/70 - 528 out of which 177 units are damaged 688001001949…" at bounding box center [671, 314] width 803 height 85
click at [467, 326] on textarea "688001001222 - STE1010/70 - 528 out of which 177 units are damaged 688001001949…" at bounding box center [671, 314] width 803 height 85
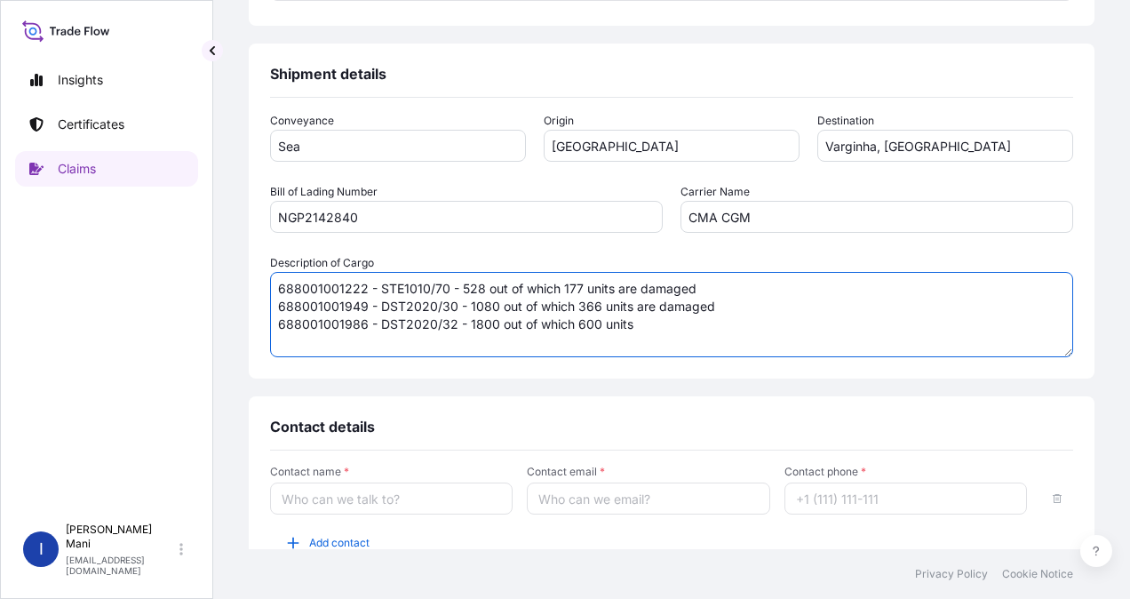
click at [670, 327] on textarea "688001001222 - STE1010/70 - 528 out of which 177 units are damaged 688001001949…" at bounding box center [671, 314] width 803 height 85
click at [458, 286] on textarea "688001001222 - STE1010/70 - 528 out of which 177 units are damaged 688001001949…" at bounding box center [671, 314] width 803 height 85
paste textarea "BR GARMENT STEAMER 1 POLE(HV)"
click at [463, 304] on textarea "688001001222 - STE1010/70 - BR GARMENT STEAMER 1 POLE(HV)- 528 out of which 177…" at bounding box center [671, 314] width 803 height 85
paste textarea "BR STEAM IRON PURPLE HV"
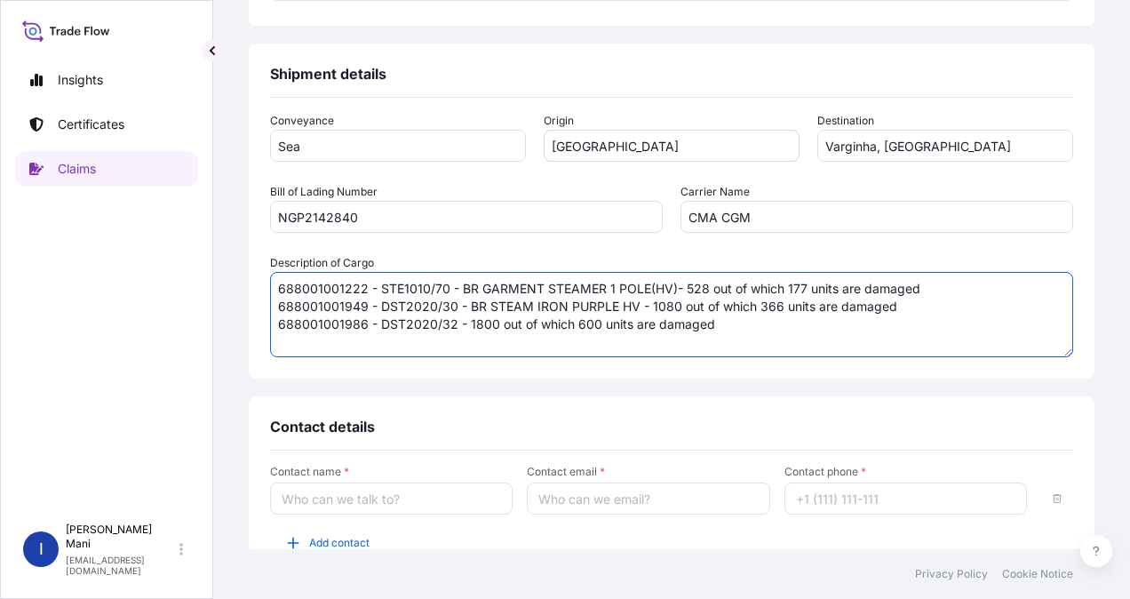
click at [500, 321] on textarea "688001001222 - STE1010/70 - BR GARMENT STEAMER 1 POLE(HV)- 528 out of which 177…" at bounding box center [671, 314] width 803 height 85
click at [468, 321] on textarea "688001001222 - STE1010/70 - BR GARMENT STEAMER 1 POLE(HV)- 528 out of which 177…" at bounding box center [671, 314] width 803 height 85
paste textarea "BR STEAM IRON PURPLE LV"
click at [709, 290] on textarea "688001001222 - STE1010/70 - BR GARMENT STEAMER 1 POLE(HV)- 528 out of which 177…" at bounding box center [671, 314] width 803 height 85
click at [676, 302] on textarea "688001001222 - STE1010/70 - BR GARMENT STEAMER 1 POLE(HV)- 528 pcs out of which…" at bounding box center [671, 314] width 803 height 85
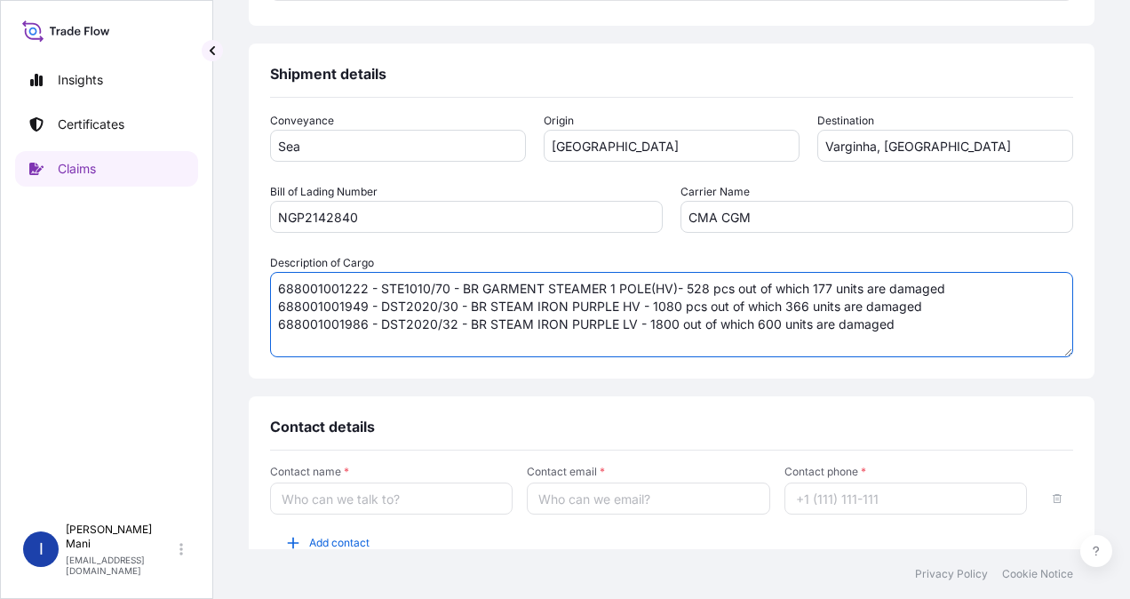
click at [676, 323] on textarea "688001001222 - STE1010/70 - BR GARMENT STEAMER 1 POLE(HV)- 528 pcs out of which…" at bounding box center [671, 314] width 803 height 85
click at [858, 289] on textarea "688001001222 - STE1010/70 - BR GARMENT STEAMER 1 POLE(HV)- 528 pcs out of which…" at bounding box center [671, 314] width 803 height 85
click at [838, 299] on textarea "688001001222 - STE1010/70 - BR GARMENT STEAMER 1 POLE(HV)- 528 pcs out of which…" at bounding box center [671, 314] width 803 height 85
click at [802, 318] on textarea "688001001222 - STE1010/70 - BR GARMENT STEAMER 1 POLE(HV)- 528 pcs out of which…" at bounding box center [671, 314] width 803 height 85
type textarea "688001001222 - STE1010/70 - BR GARMENT STEAMER 1 POLE(HV)- 528 pcs out of which…"
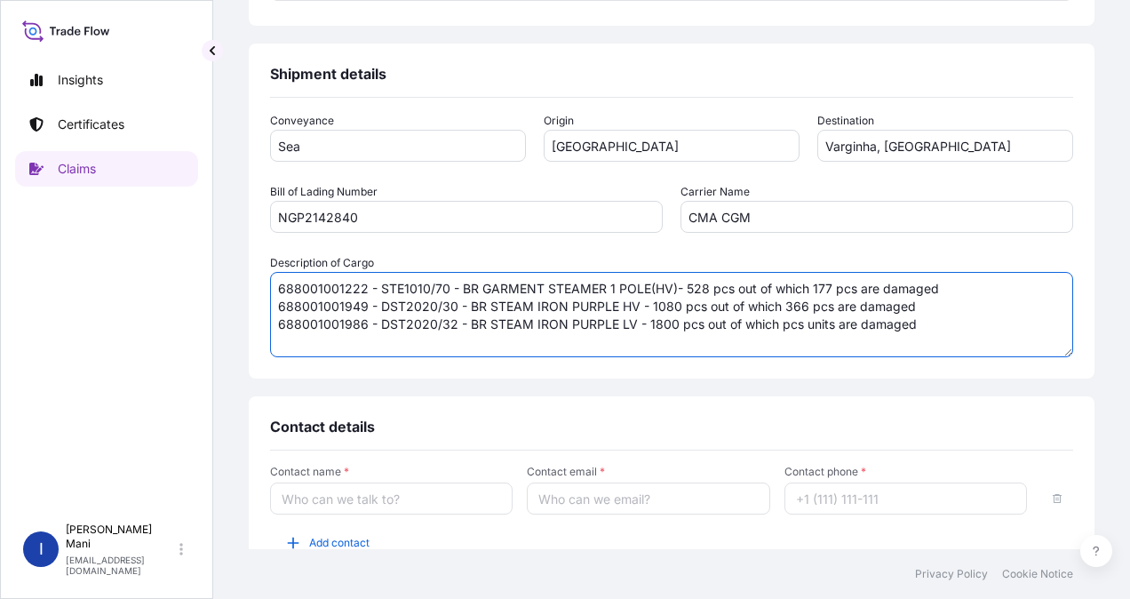
click at [349, 494] on input "Contact name *" at bounding box center [391, 498] width 243 height 32
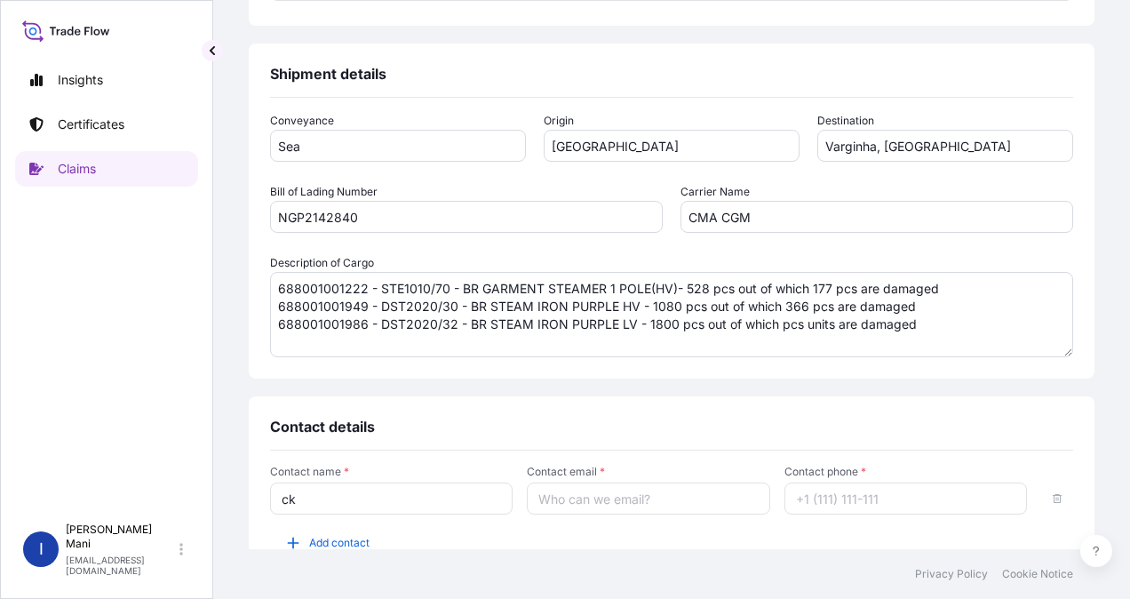
type input "c"
type input "Claim Team"
paste input "[EMAIL_ADDRESS][DOMAIN_NAME]"
type input "[EMAIL_ADDRESS][DOMAIN_NAME]"
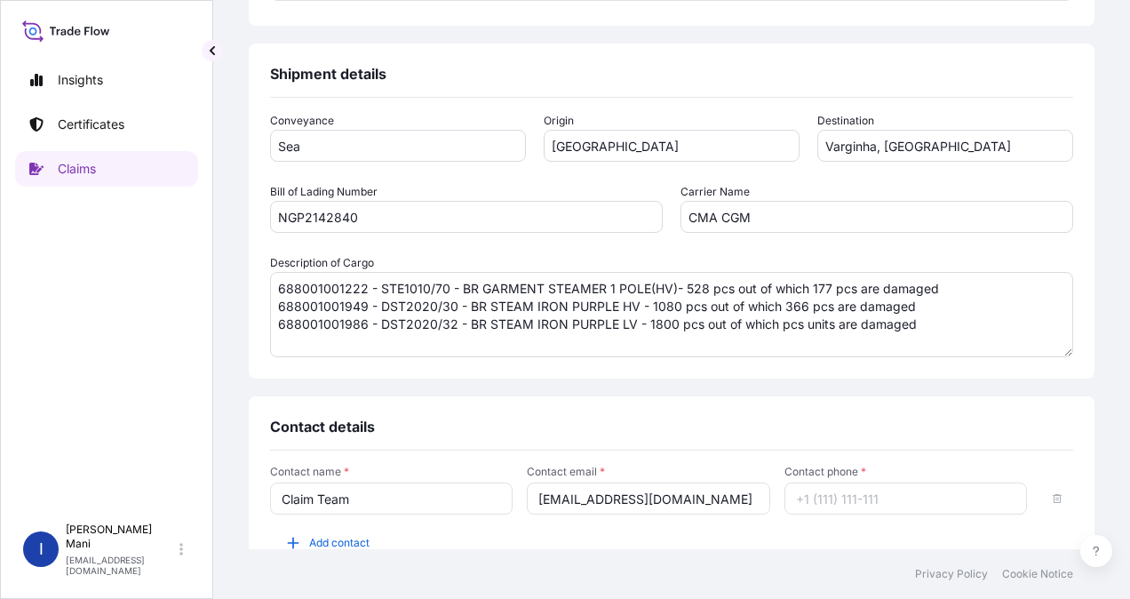
scroll to position [0, 0]
type input "1"
click at [617, 427] on div "Contact details" at bounding box center [671, 434] width 803 height 33
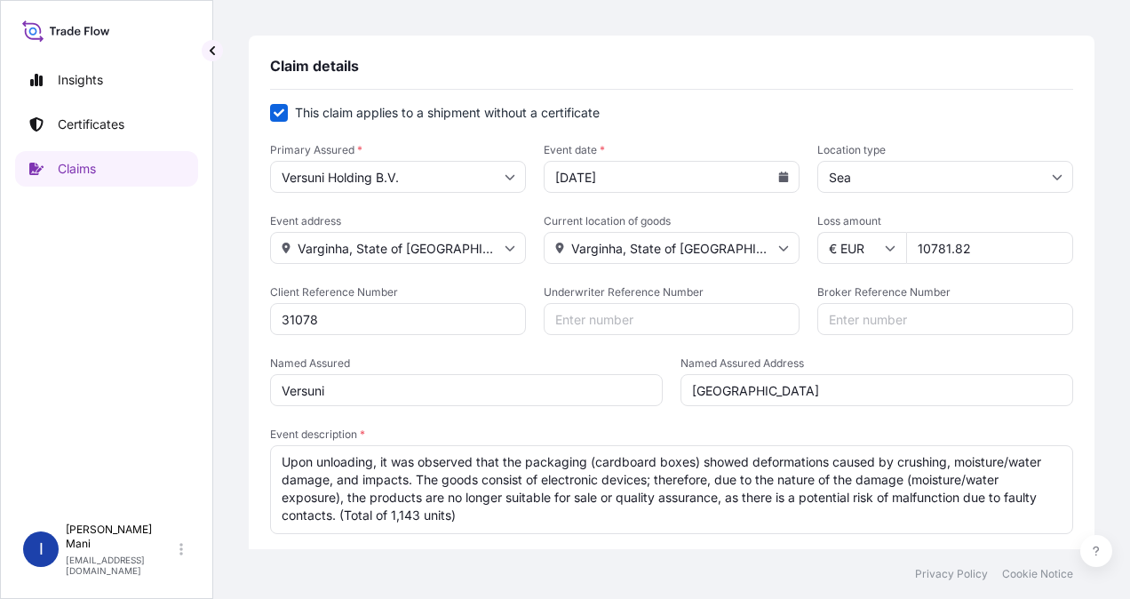
scroll to position [178, 0]
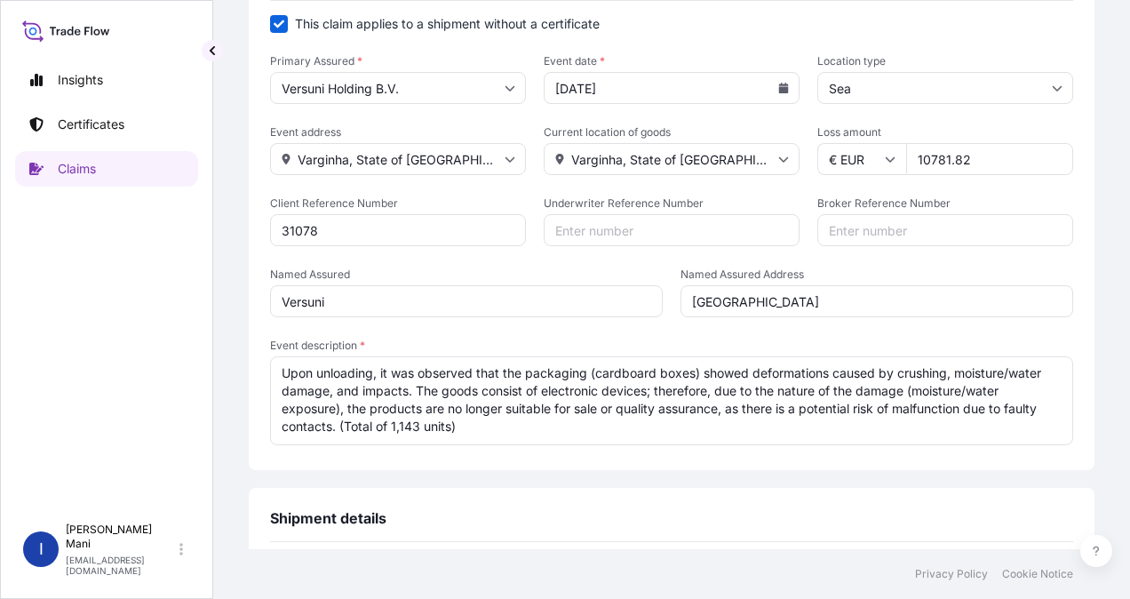
click at [451, 426] on textarea "Upon unloading, it was observed that the packaging (cardboard boxes) showed def…" at bounding box center [671, 400] width 803 height 89
click at [624, 430] on textarea "Upon unloading, it was observed that the packaging (cardboard boxes) showed def…" at bounding box center [671, 400] width 803 height 89
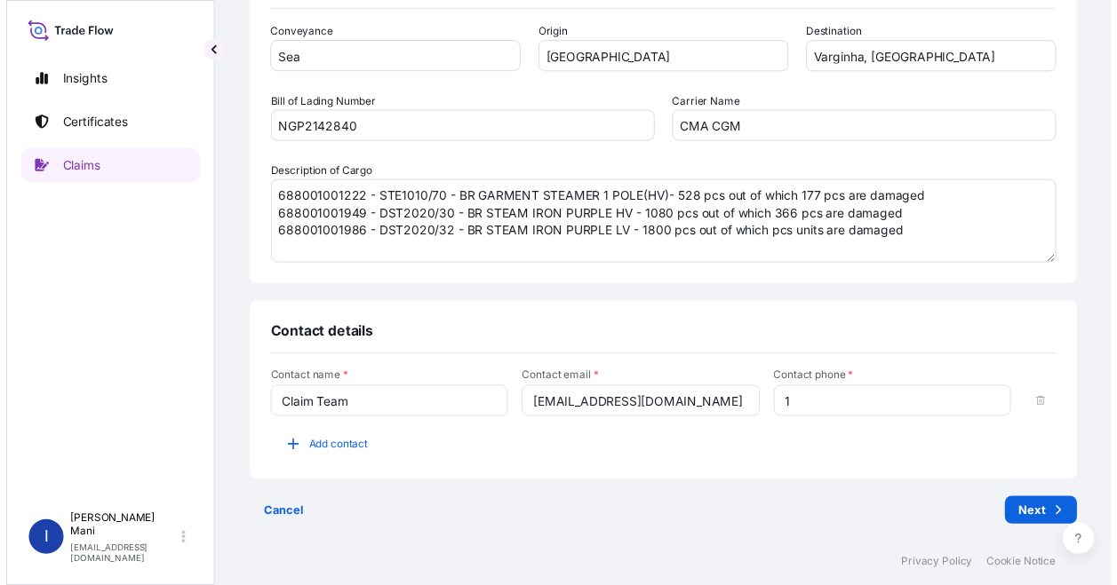
scroll to position [711, 0]
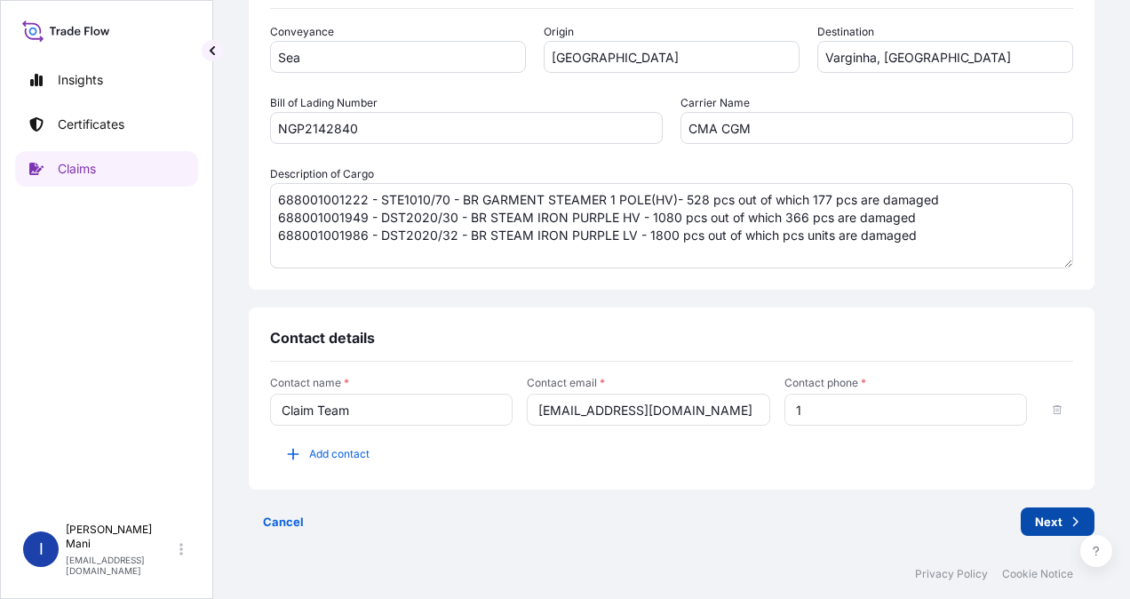
type textarea "Upon unloading, it was observed that the packaging (cardboard boxes) showed def…"
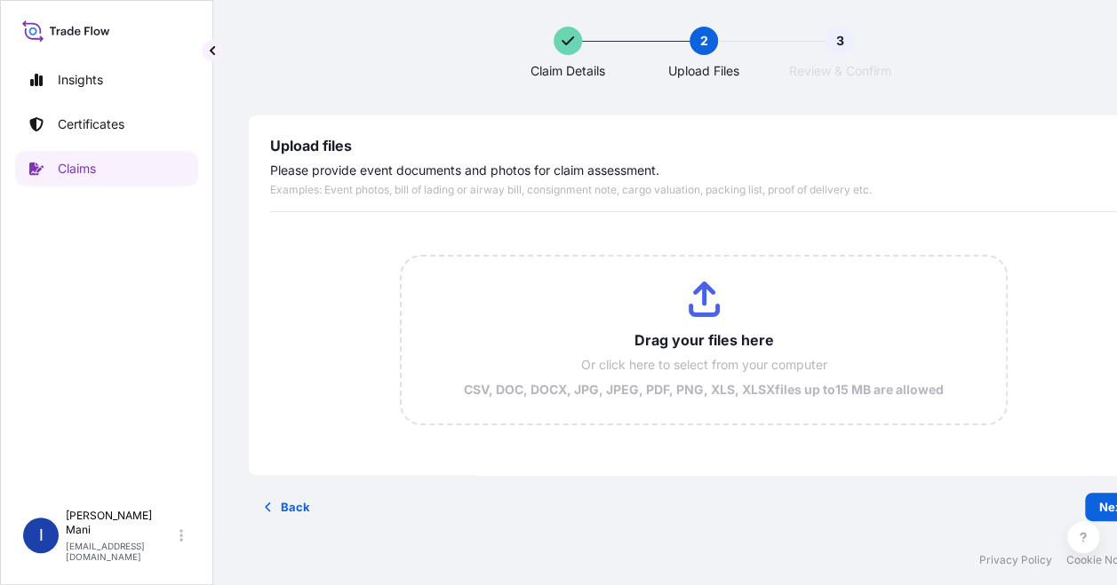
scroll to position [0, 0]
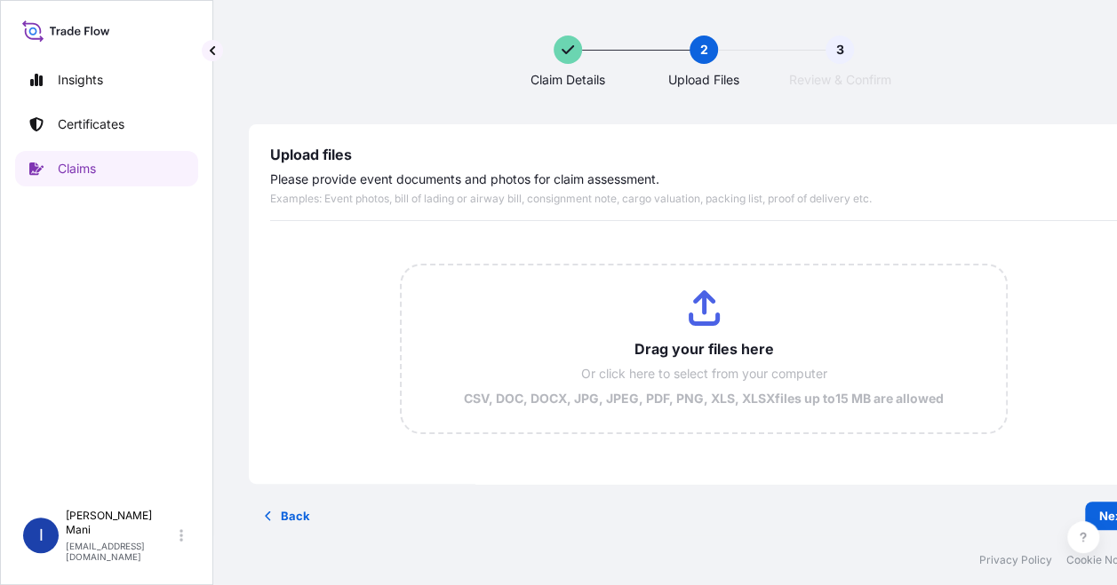
click at [700, 343] on input "Drag your files here Or click here to select from your computer CSV, DOC, DOCX,…" at bounding box center [703, 349] width 603 height 167
click at [689, 351] on input "Drag your files here Or click here to select from your computer CSV, DOC, DOCX,…" at bounding box center [703, 349] width 603 height 167
type input "C:\fakepath\5101136 - RELATORIO INSPEÇÃO 1.pdf"
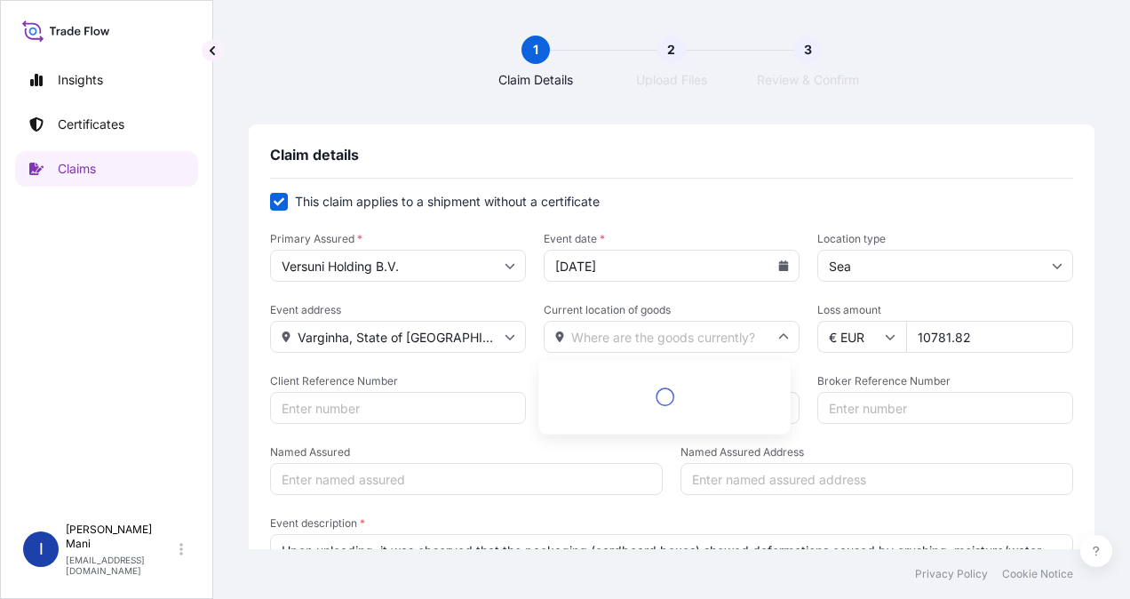
click at [756, 339] on input "Current location of goods" at bounding box center [672, 337] width 256 height 32
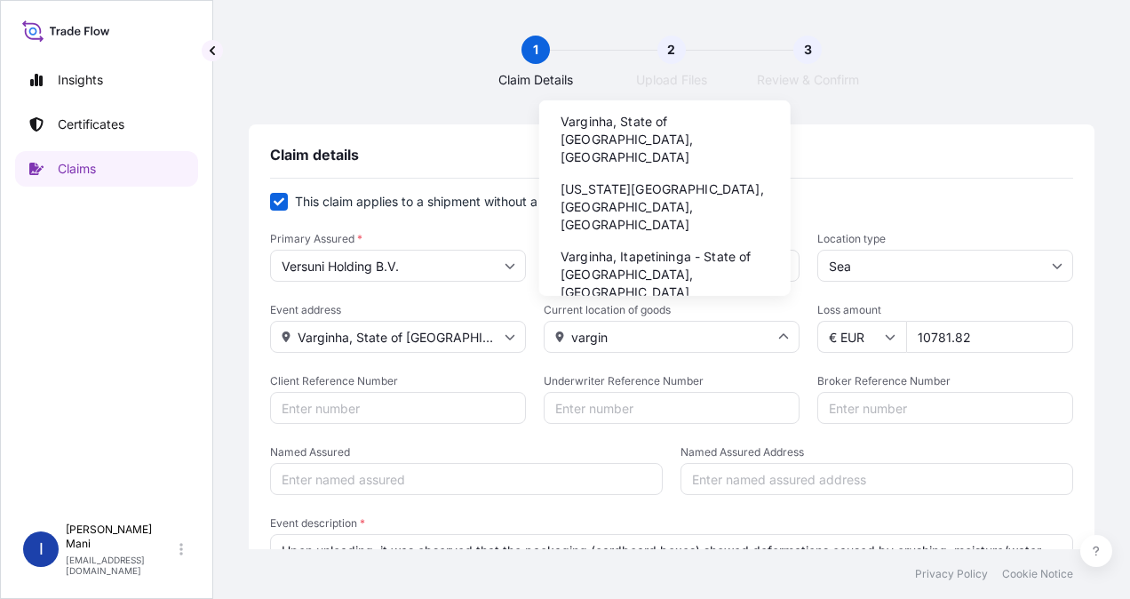
click at [707, 126] on li "Varginha, State of [GEOGRAPHIC_DATA], [GEOGRAPHIC_DATA]" at bounding box center [664, 140] width 237 height 64
type input "Varginha, State of [GEOGRAPHIC_DATA], [GEOGRAPHIC_DATA]"
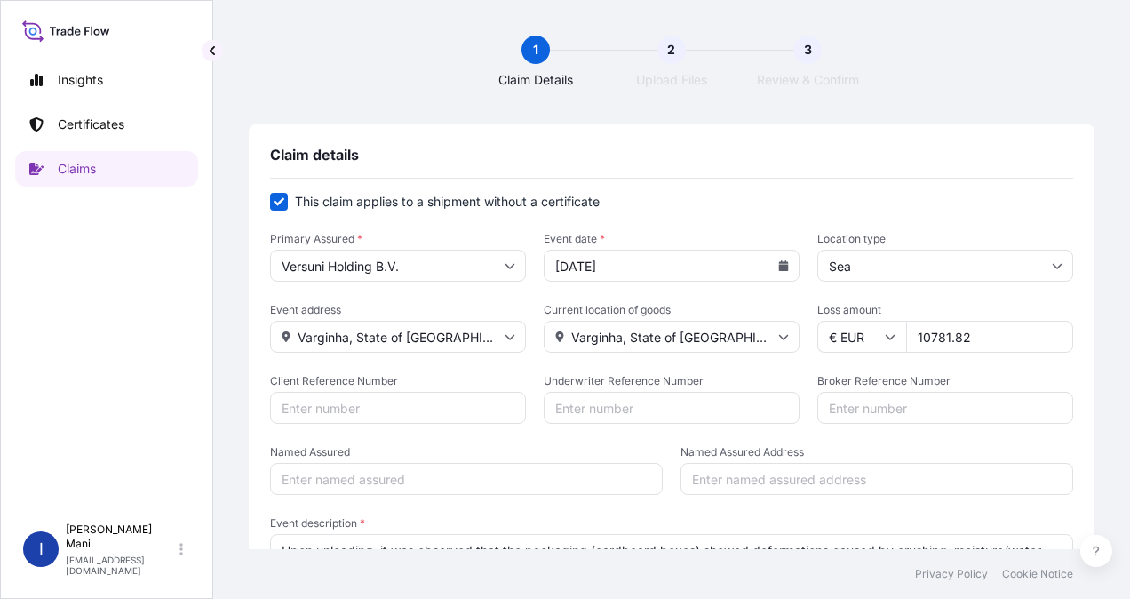
click at [419, 398] on input "Client Reference Number" at bounding box center [398, 408] width 256 height 32
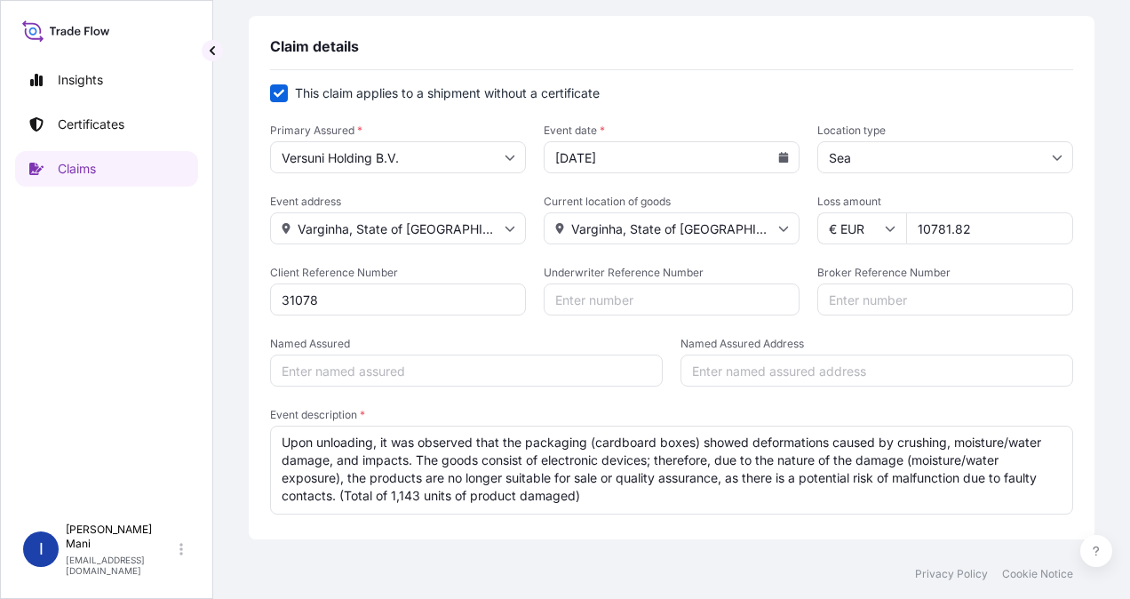
scroll to position [178, 0]
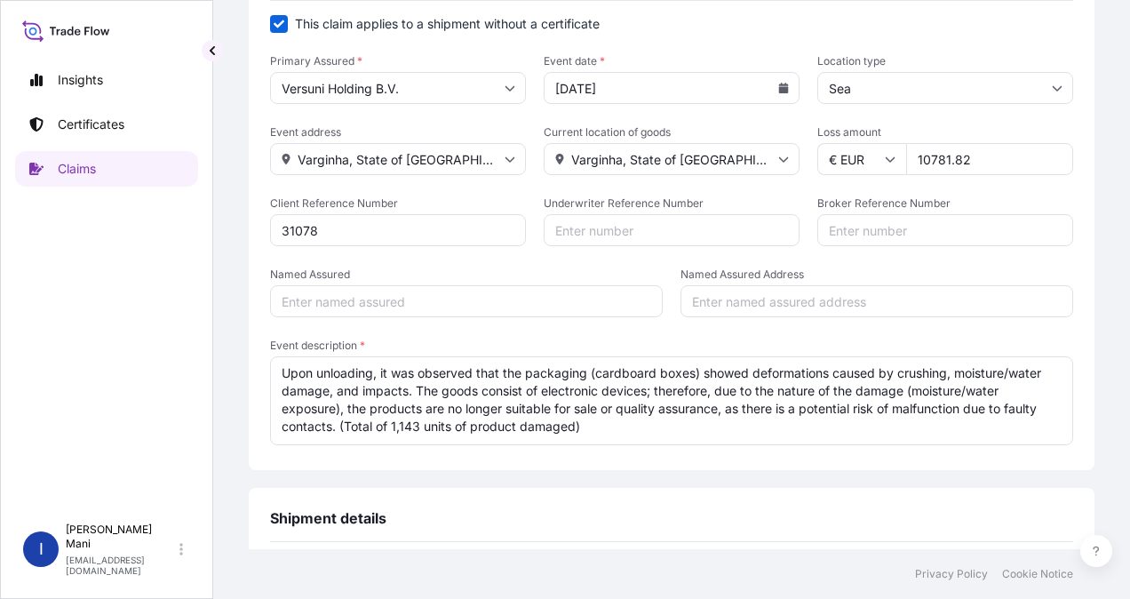
type input "31078"
click at [506, 306] on input "Named Assured" at bounding box center [466, 301] width 393 height 32
type input "Versuni"
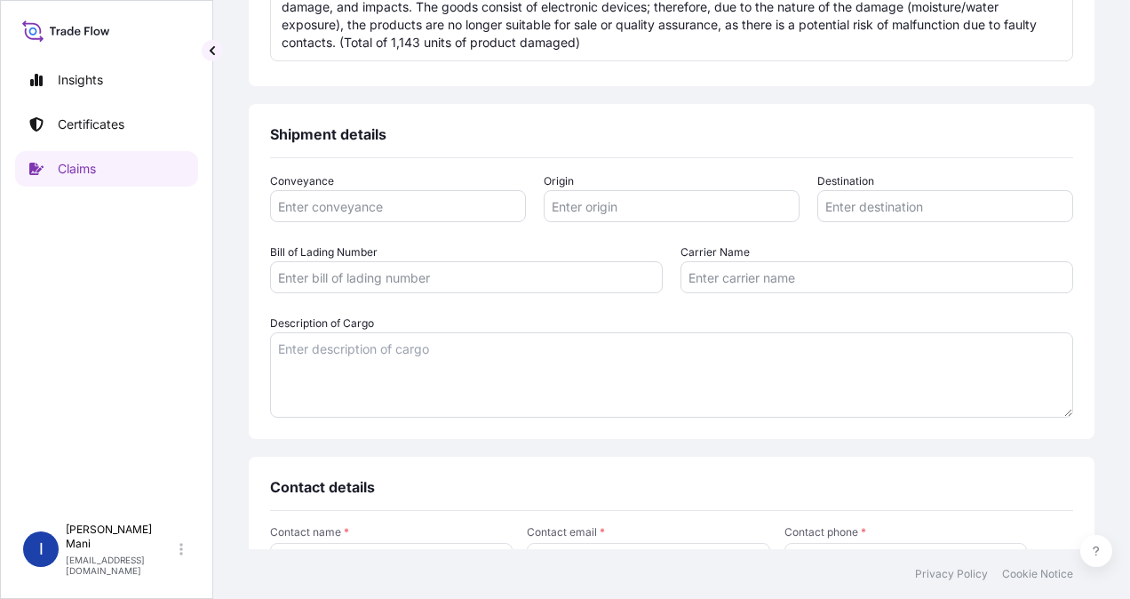
scroll to position [533, 0]
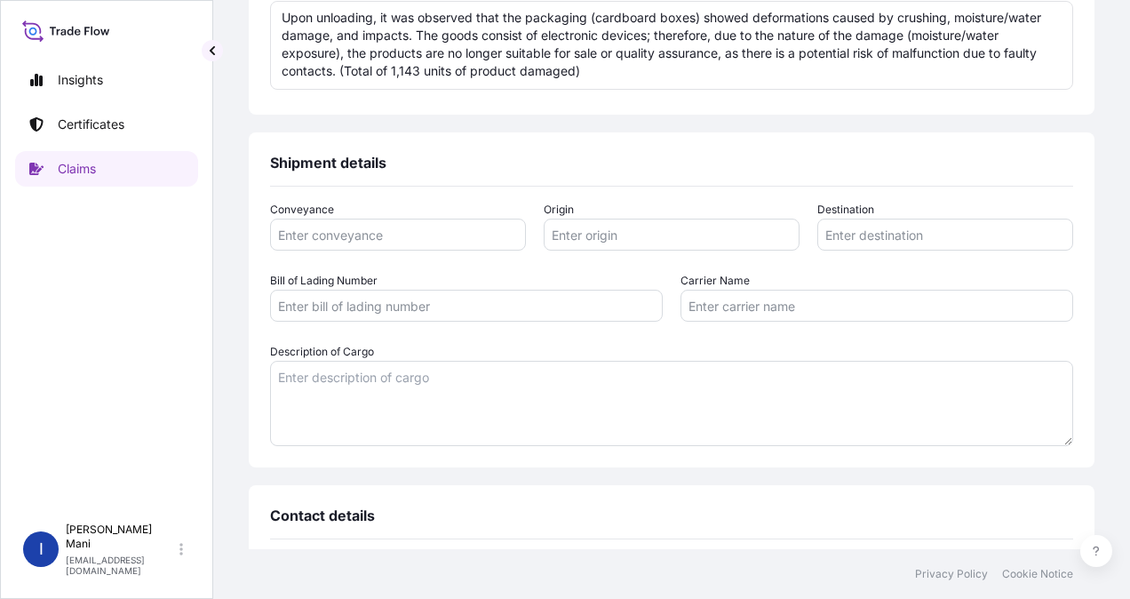
type input "[GEOGRAPHIC_DATA]"
click at [354, 220] on input "Conveyance" at bounding box center [398, 235] width 256 height 32
type input "Sea"
click at [570, 236] on input "Origin" at bounding box center [672, 235] width 256 height 32
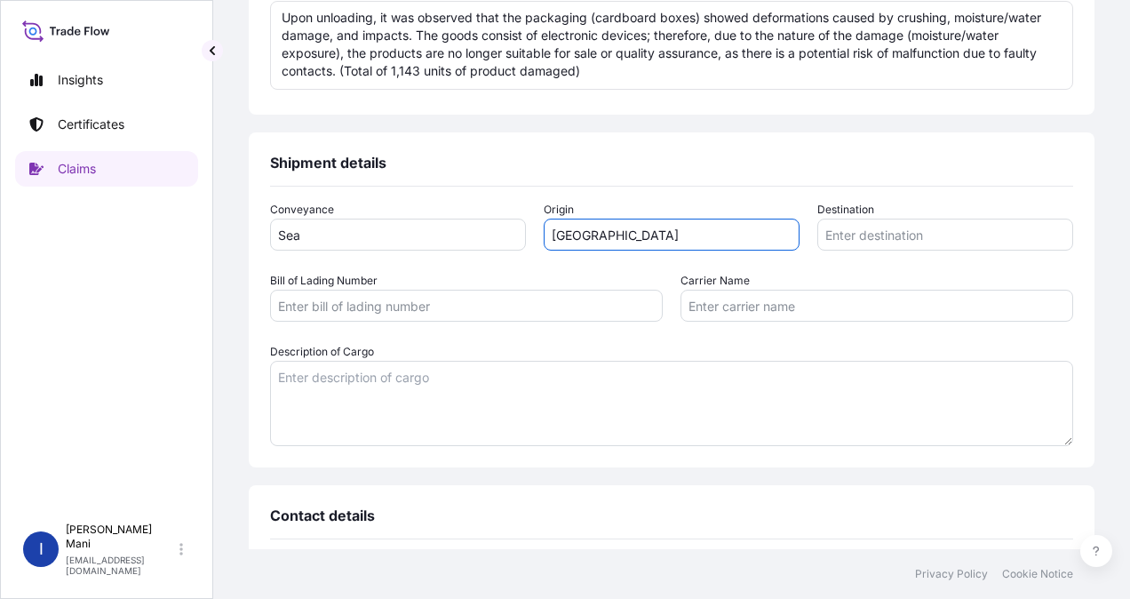
type input "[GEOGRAPHIC_DATA]"
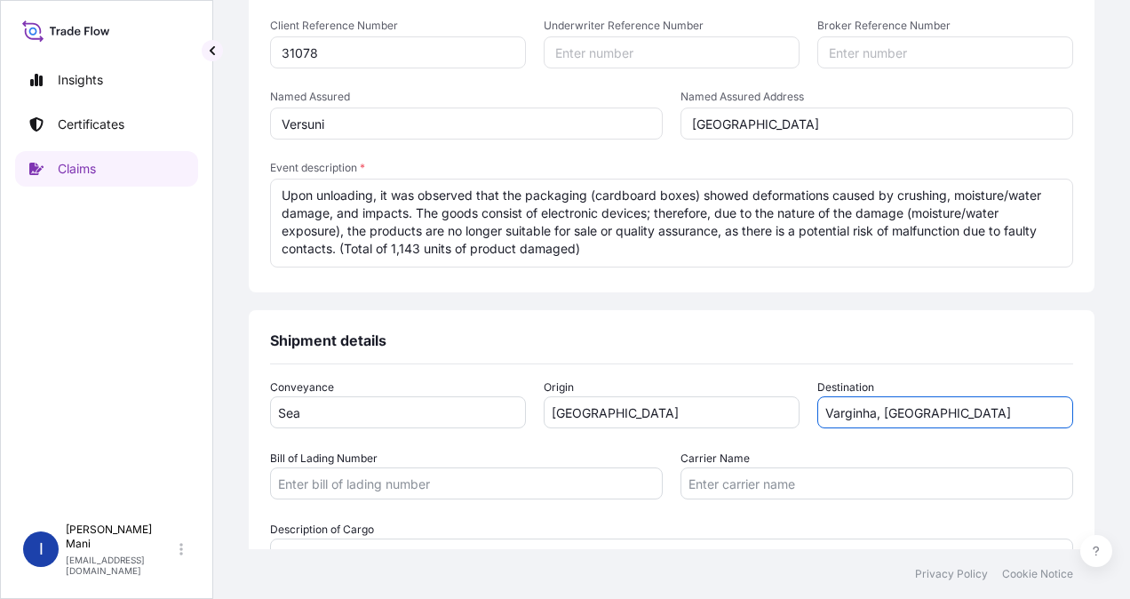
scroll to position [622, 0]
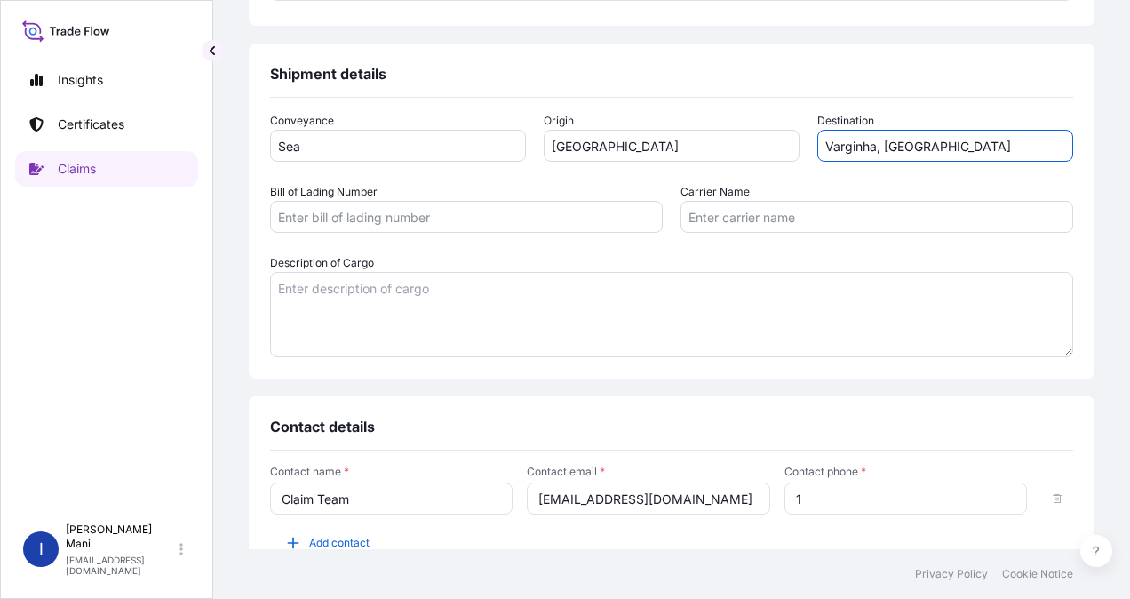
type input "Varginha, [GEOGRAPHIC_DATA]"
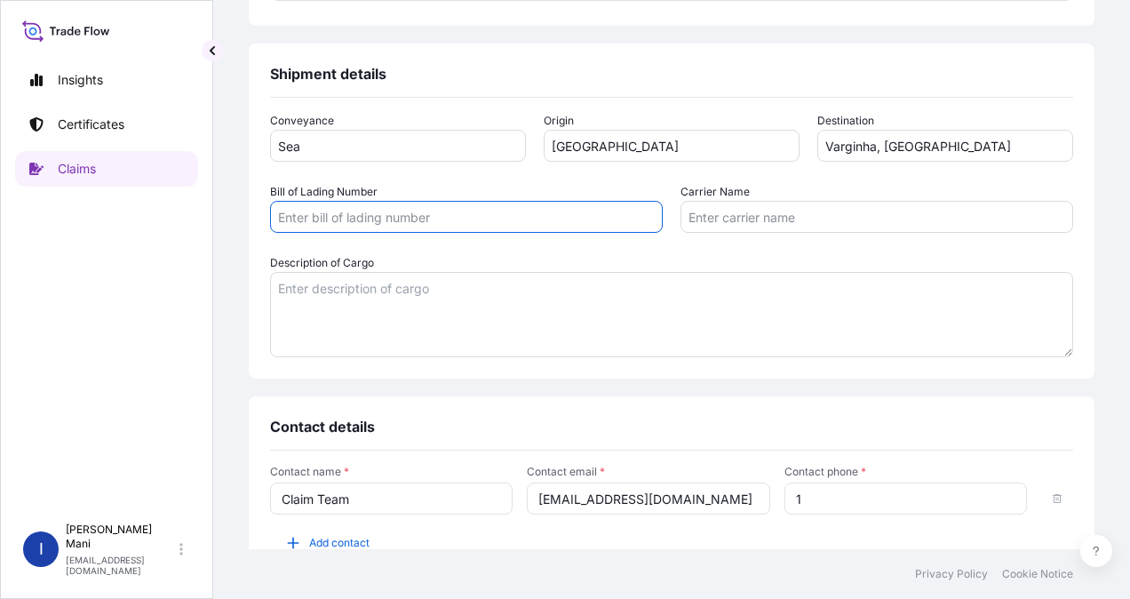
click at [435, 219] on input "Bill of Lading Number" at bounding box center [466, 217] width 393 height 32
paste input "NGP2142840"
type input "NGP2142840"
click at [808, 211] on input "Carrier Name" at bounding box center [877, 217] width 393 height 32
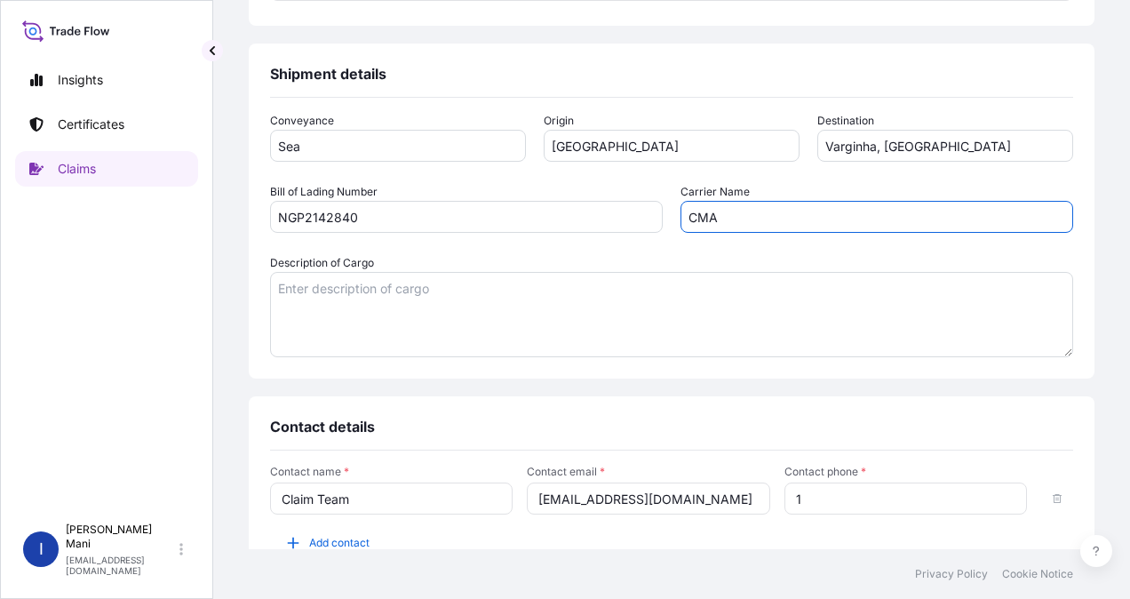
type input "CMA"
click at [583, 307] on textarea "Description of Cargo" at bounding box center [671, 314] width 803 height 85
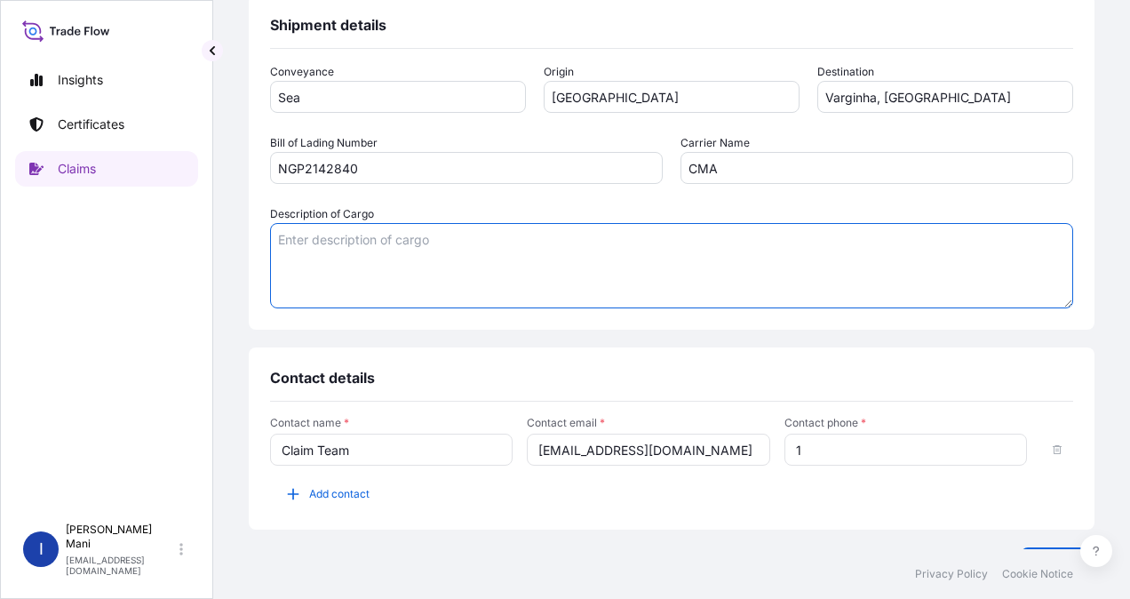
scroll to position [711, 0]
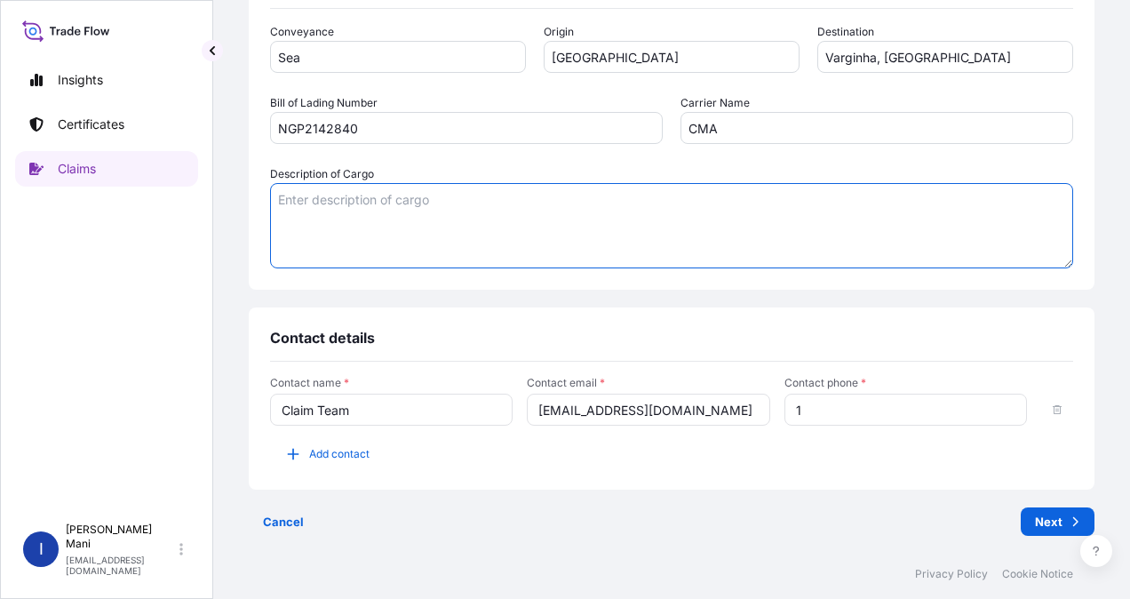
paste textarea "688001001222 - STE1010/70 - 177 units 688001001949 - DST2020/30 - 366 units 688…"
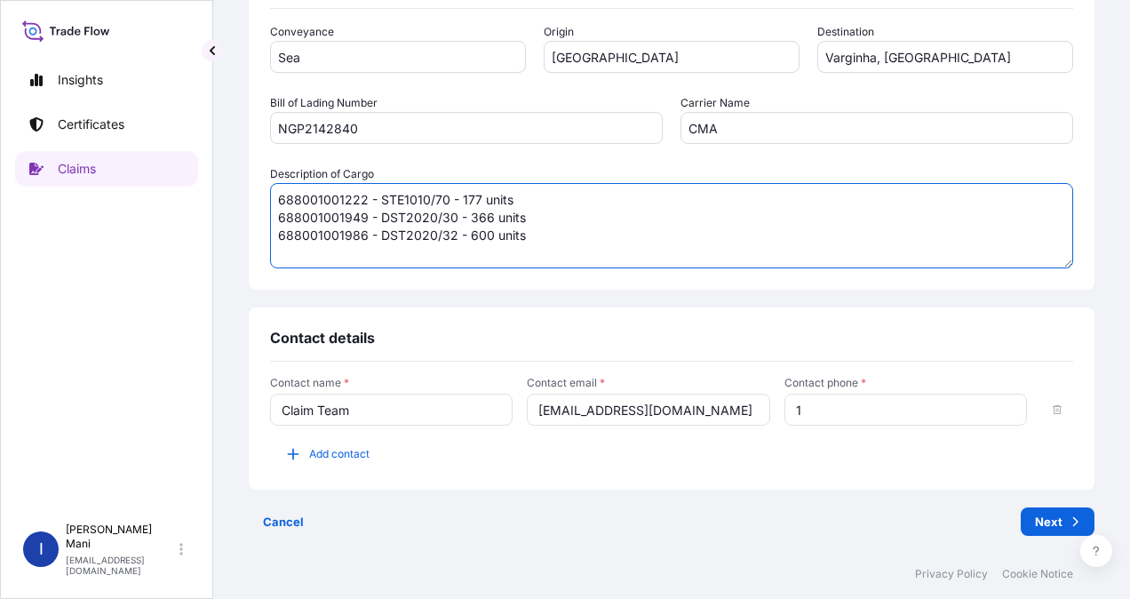
scroll to position [1, 0]
click at [448, 195] on textarea "688001001222 - STE1010/70 - 177 units 688001001949 - DST2020/30 - 366 units 688…" at bounding box center [671, 225] width 803 height 85
click at [459, 196] on textarea "688001001222 - STE1010/70 - 177 units 688001001949 - DST2020/30 - 366 units 688…" at bounding box center [671, 225] width 803 height 85
paste textarea "BR GARMENT STEAMER 1 POLE(HV)"
click at [874, 195] on textarea "688001001222 - STE1010/70 - BR GARMENT STEAMER 1 POLE(HV)- 528 pcs out of which…" at bounding box center [671, 225] width 803 height 85
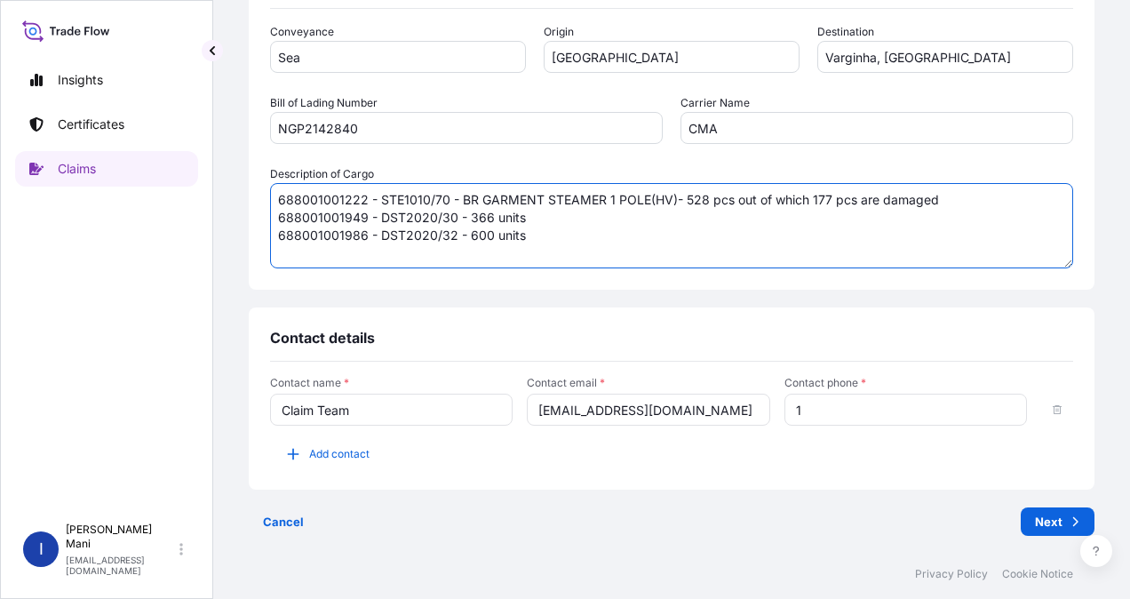
click at [466, 219] on textarea "688001001222 - STE1010/70 - BR GARMENT STEAMER 1 POLE(HV)- 528 pcs out of which…" at bounding box center [671, 225] width 803 height 85
paste textarea "BR STEAM IRON PURPLE HV"
click at [894, 217] on textarea "688001001222 - STE1010/70 - BR GARMENT STEAMER 1 POLE(HV)- 528 pcs out of which…" at bounding box center [671, 225] width 803 height 85
click at [541, 233] on textarea "688001001222 - STE1010/70 - BR GARMENT STEAMER 1 POLE(HV)- 528 pcs out of which…" at bounding box center [671, 225] width 803 height 85
click at [465, 240] on textarea "688001001222 - STE1010/70 - BR GARMENT STEAMER 1 POLE(HV)- 528 pcs out of which…" at bounding box center [671, 225] width 803 height 85
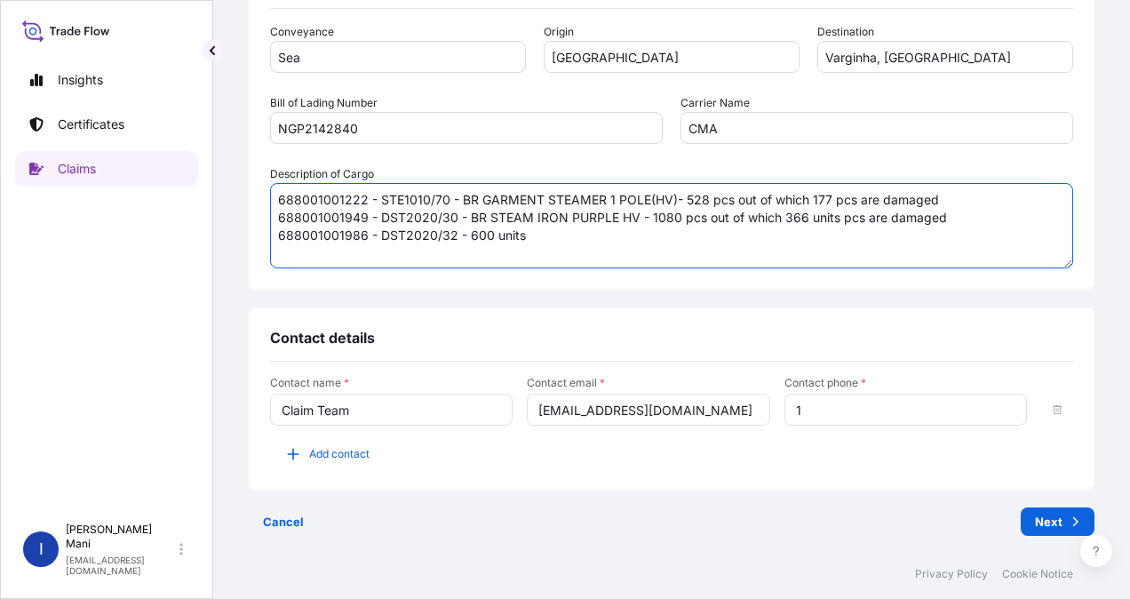
paste textarea "BR STEAM IRON PURPLE LV"
click at [833, 220] on textarea "688001001222 - STE1010/70 - BR GARMENT STEAMER 1 POLE(HV)- 528 pcs out of which…" at bounding box center [671, 225] width 803 height 85
click at [834, 219] on textarea "688001001222 - STE1010/70 - BR GARMENT STEAMER 1 POLE(HV)- 528 pcs out of which…" at bounding box center [671, 225] width 803 height 85
click at [839, 227] on textarea "688001001222 - STE1010/70 - BR GARMENT STEAMER 1 POLE(HV)- 528 pcs out of which…" at bounding box center [671, 225] width 803 height 85
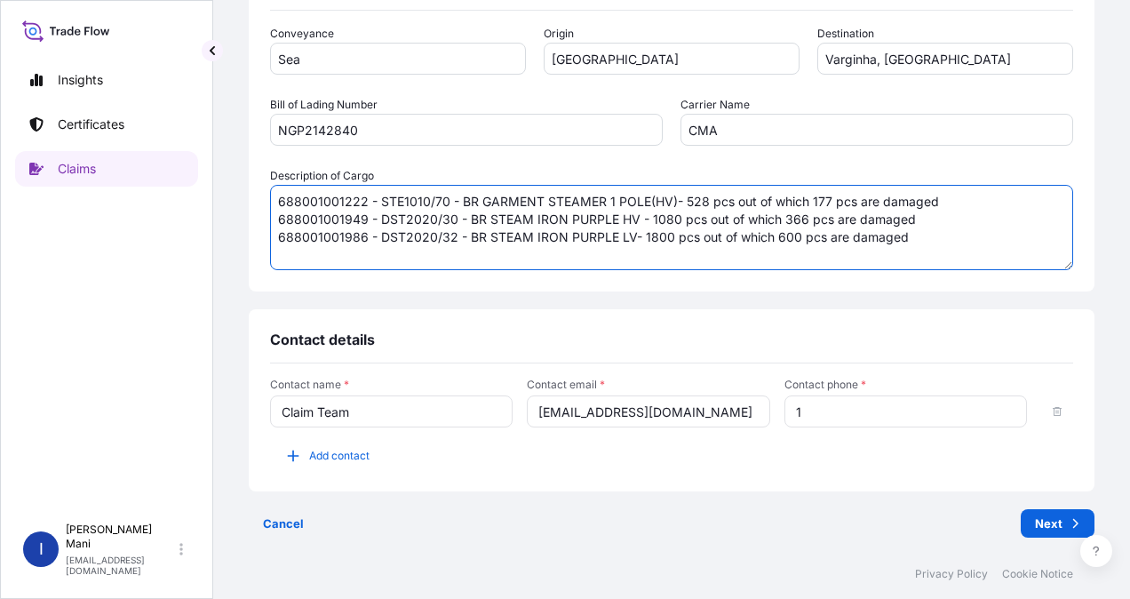
scroll to position [711, 0]
drag, startPoint x: 272, startPoint y: 197, endPoint x: 924, endPoint y: 230, distance: 652.9
click at [924, 230] on textarea "688001001222 - STE1010/70 - BR GARMENT STEAMER 1 POLE(HV)- 528 pcs out of which…" at bounding box center [671, 225] width 803 height 85
type textarea "688001001222 - STE1010/70 - BR GARMENT STEAMER 1 POLE(HV)- 528 pcs out of which…"
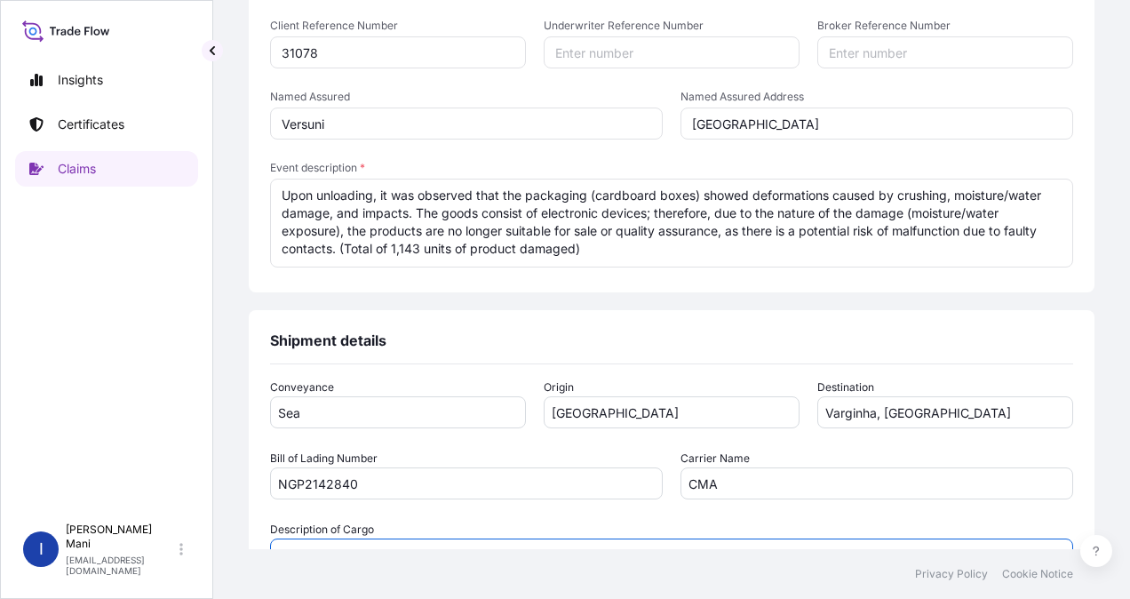
scroll to position [444, 0]
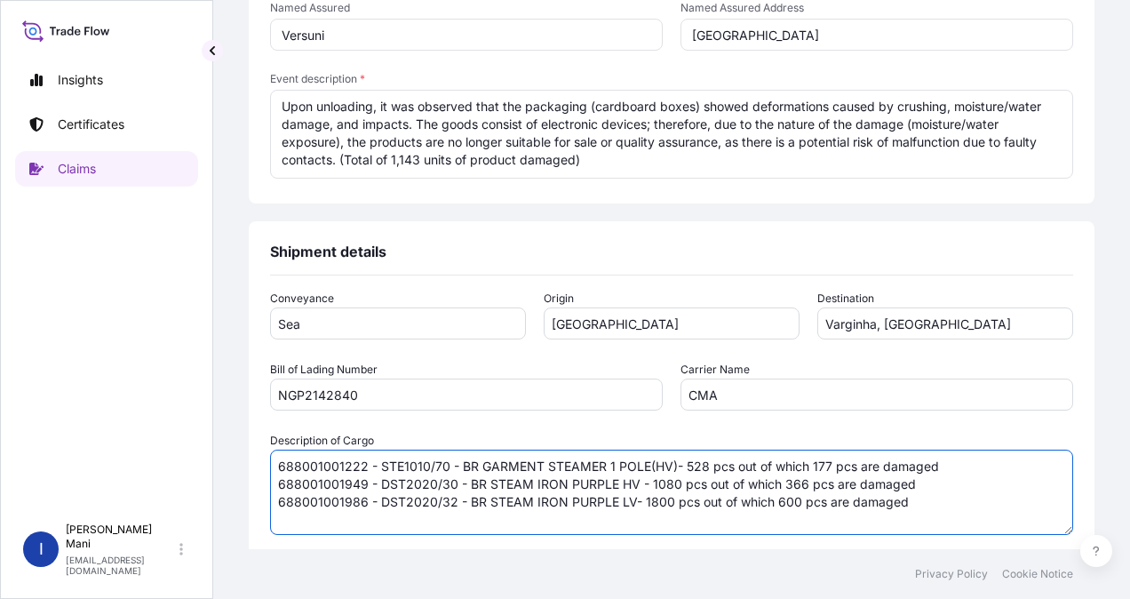
click at [689, 490] on textarea "688001001222 - STE1010/70 - BR GARMENT STEAMER 1 POLE(HV)- 528 pcs out of which…" at bounding box center [671, 492] width 803 height 85
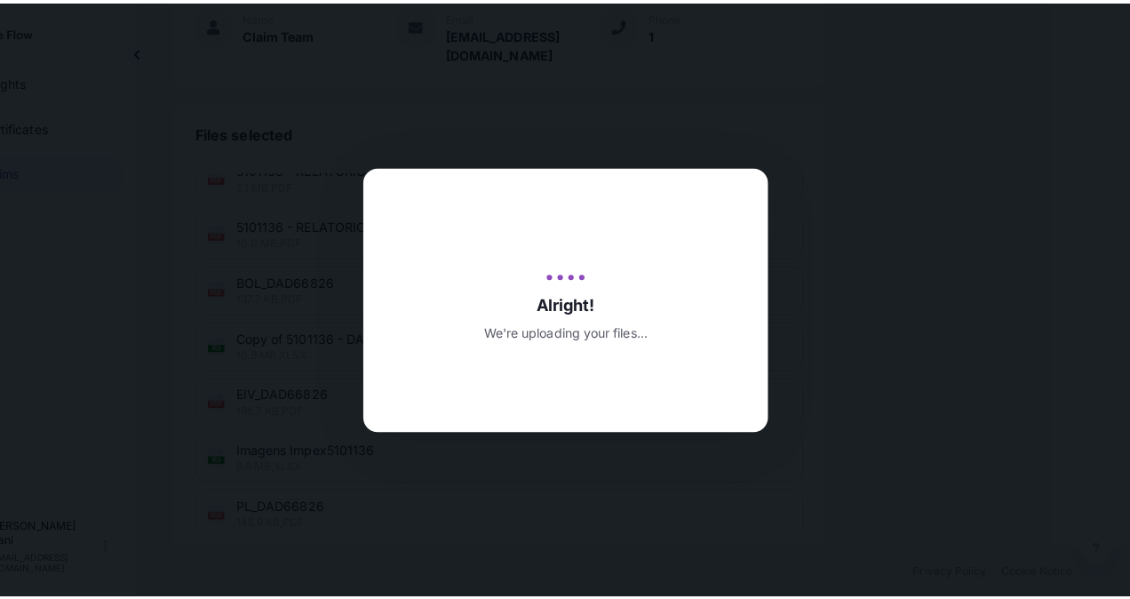
scroll to position [0, 77]
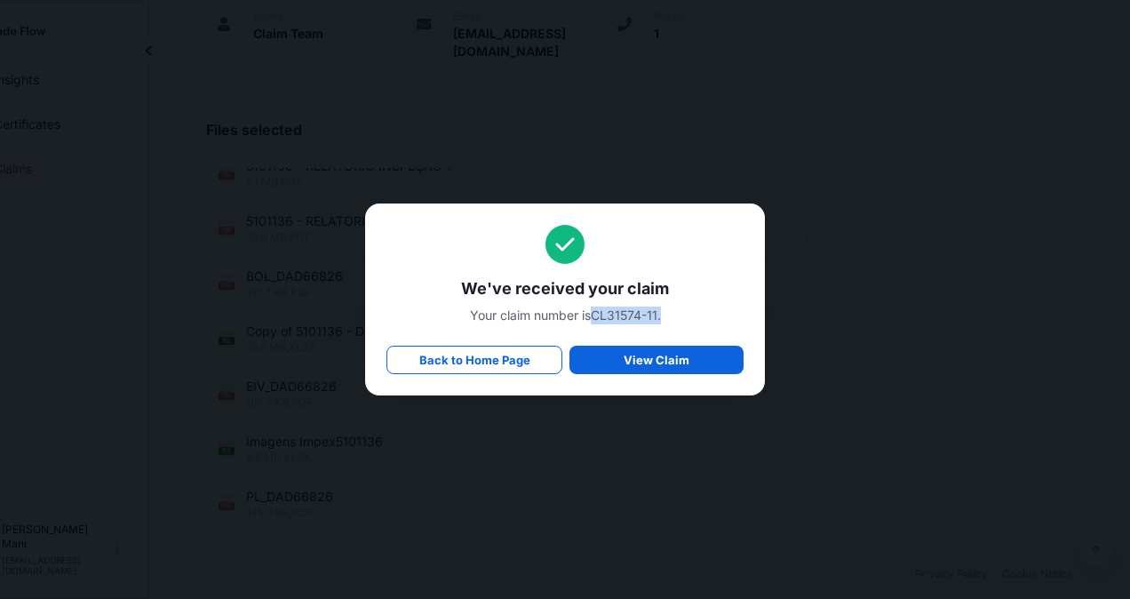
drag, startPoint x: 593, startPoint y: 319, endPoint x: 662, endPoint y: 317, distance: 68.4
click at [662, 317] on span "Your claim number is CL31574-11 ." at bounding box center [564, 316] width 357 height 18
copy span "CL31574-11 ."
click at [663, 359] on p "View Claim" at bounding box center [657, 360] width 66 height 18
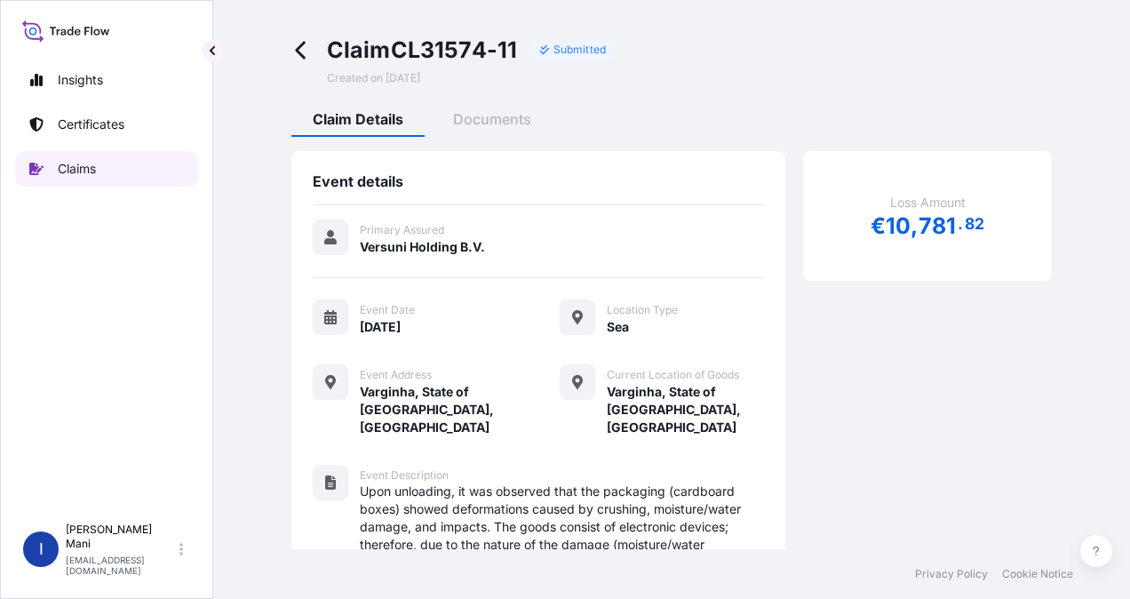
click at [75, 171] on p "Claims" at bounding box center [77, 169] width 38 height 18
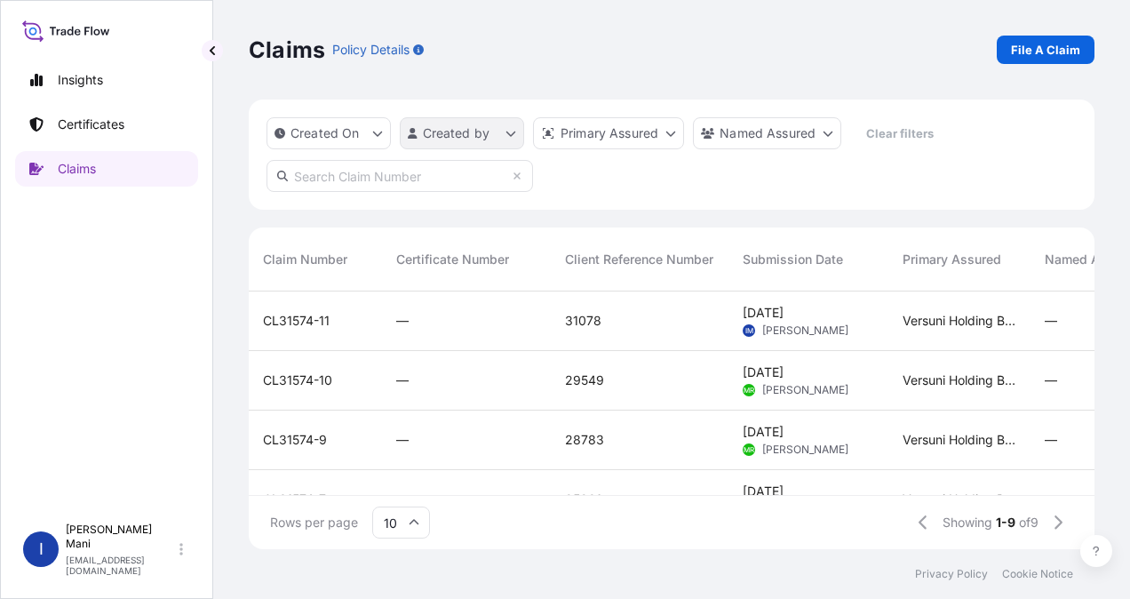
click at [492, 131] on html "Insights Certificates Claims I [PERSON_NAME] [EMAIL_ADDRESS][DOMAIN_NAME] Claim…" at bounding box center [565, 299] width 1130 height 599
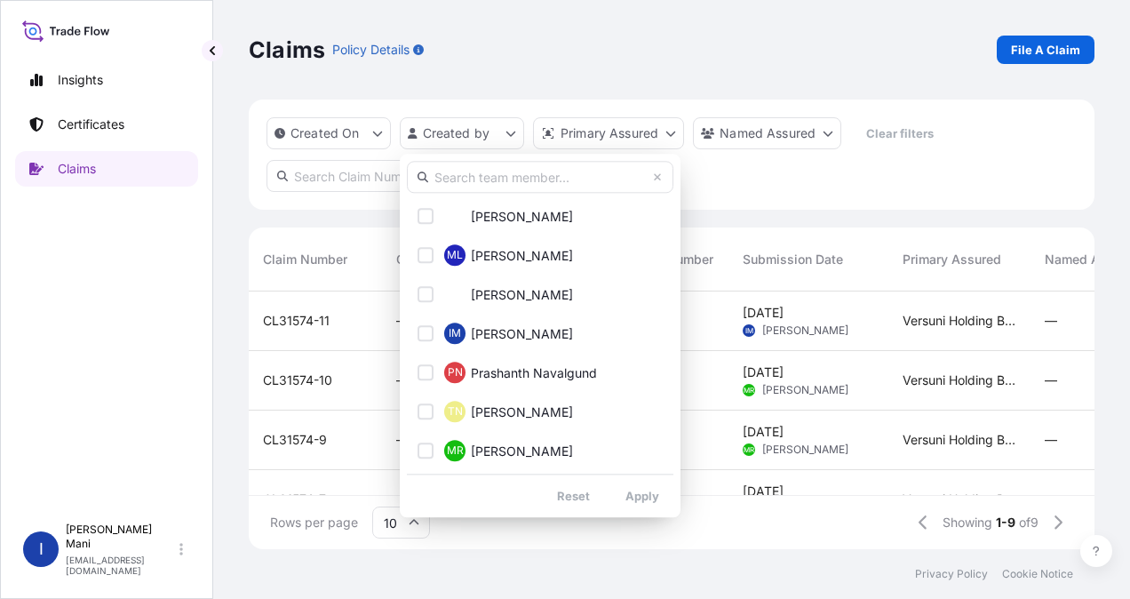
scroll to position [533, 0]
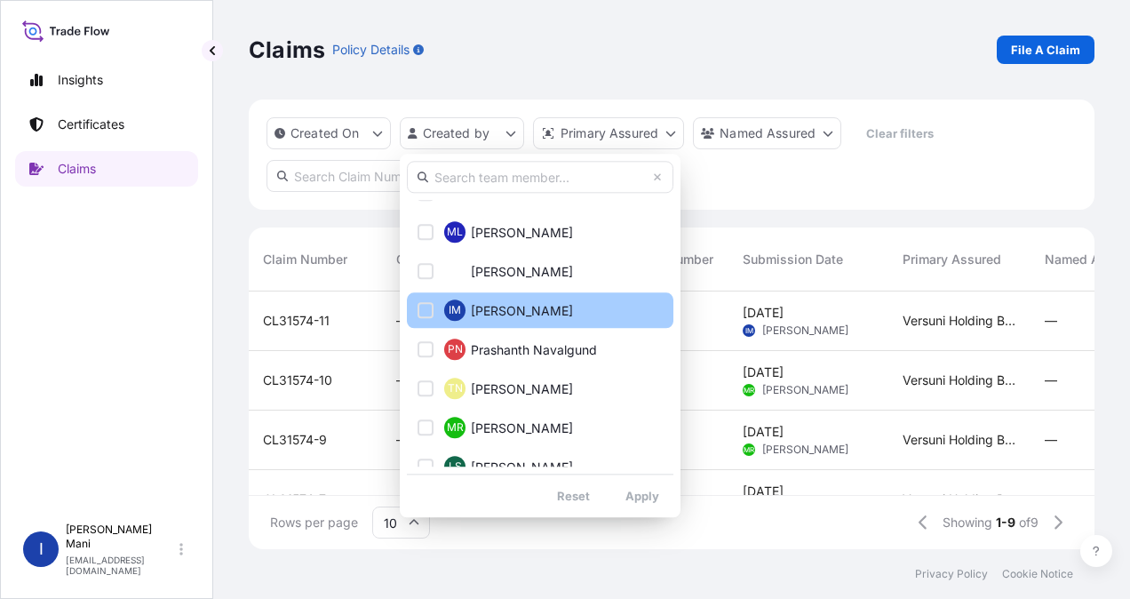
click at [430, 308] on div "Select Option" at bounding box center [426, 310] width 16 height 16
